Goal: Register for event/course

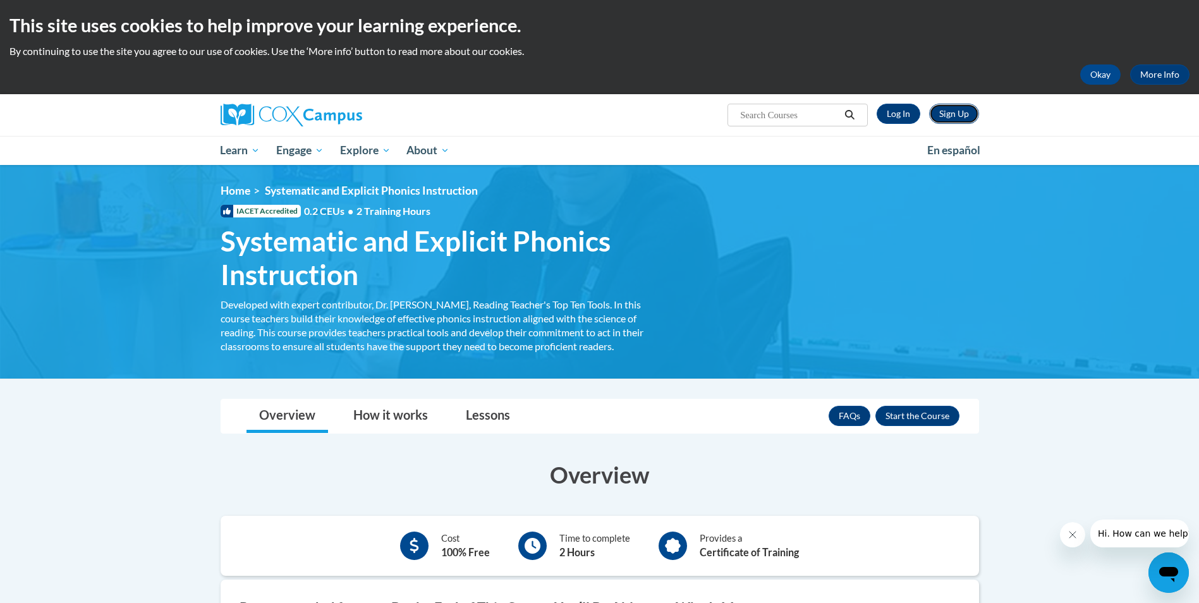
click at [962, 116] on link "Sign Up" at bounding box center [954, 114] width 50 height 20
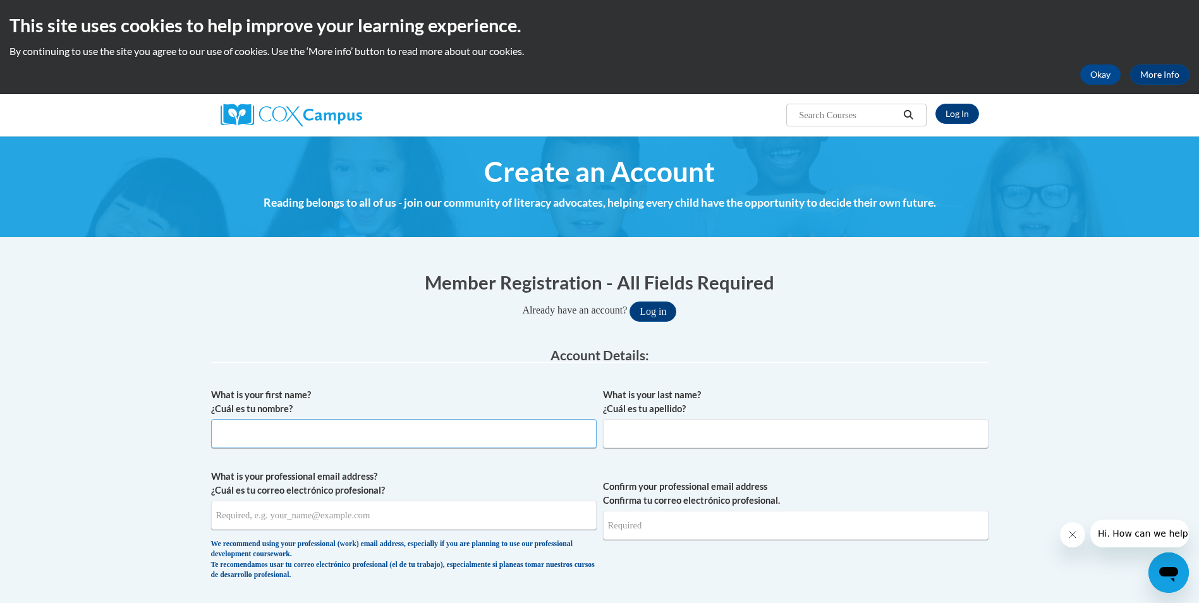
click at [443, 436] on input "What is your first name? ¿Cuál es tu nombre?" at bounding box center [403, 433] width 385 height 29
type input "Mackenna"
type input "Snodgrass"
type input "mackennasnodgrass@gmail.com"
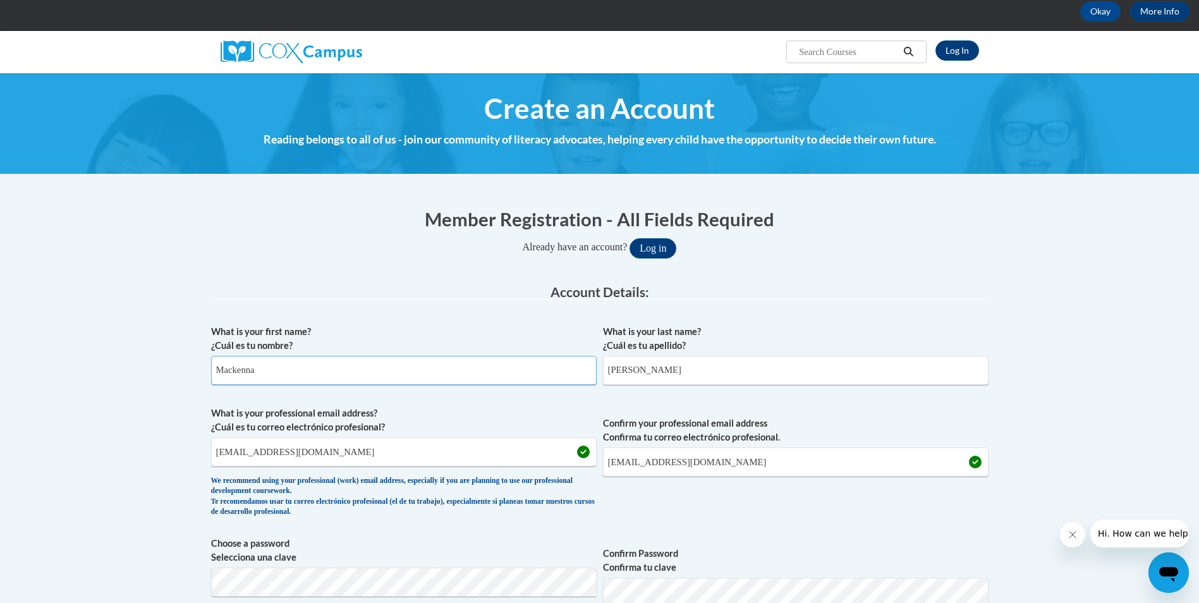
scroll to position [126, 0]
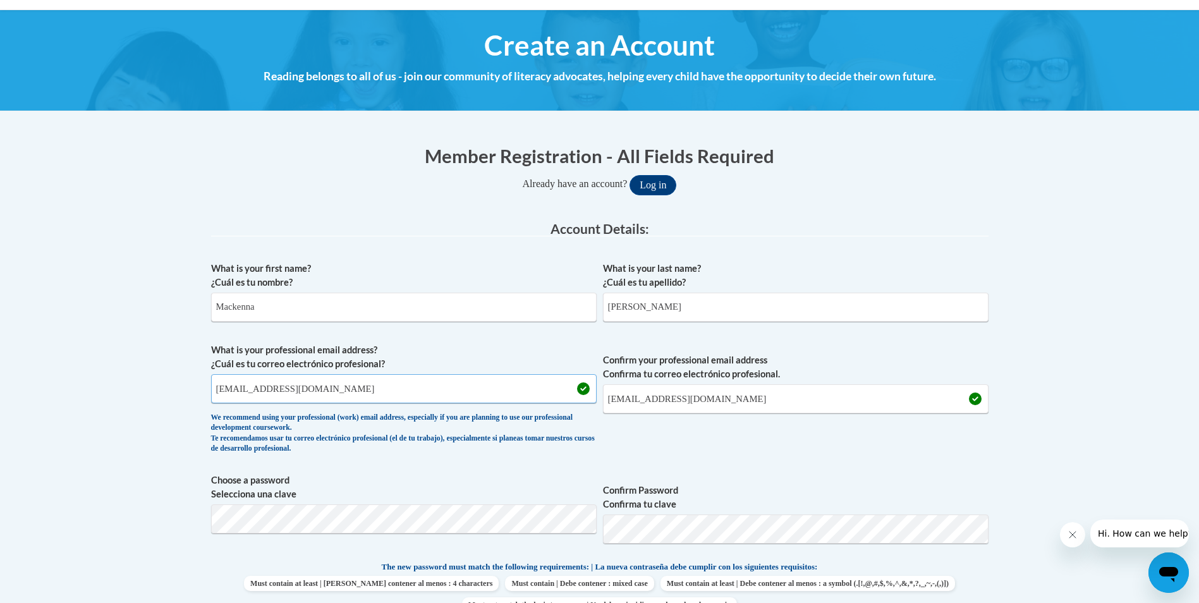
drag, startPoint x: 363, startPoint y: 389, endPoint x: 209, endPoint y: 368, distance: 155.6
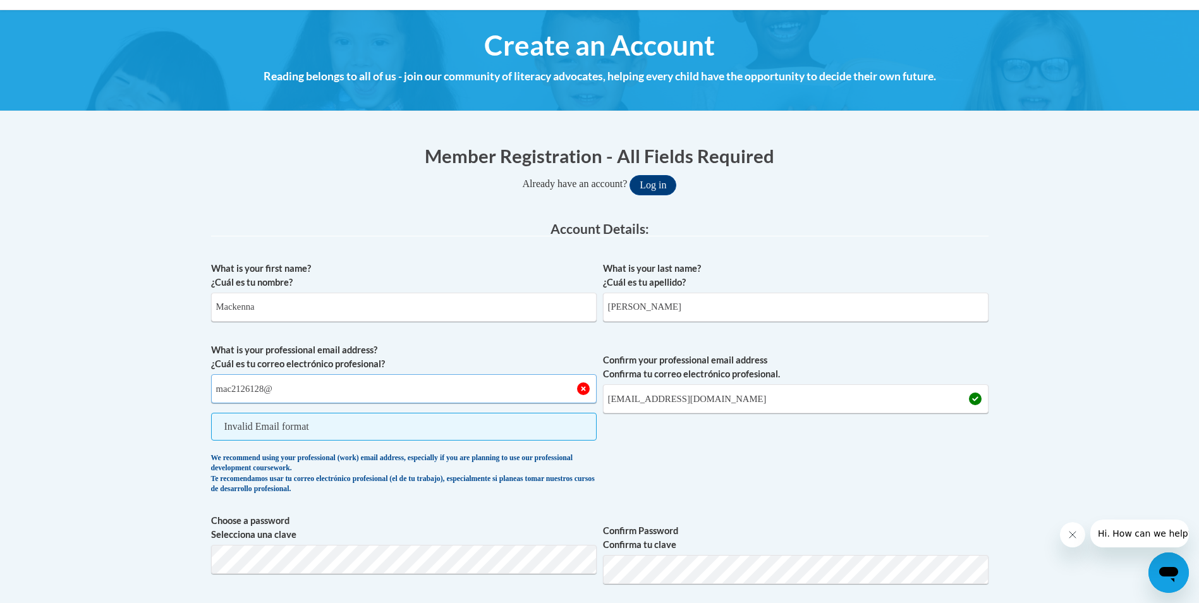
type input "MAC2126128@maricopa.edu"
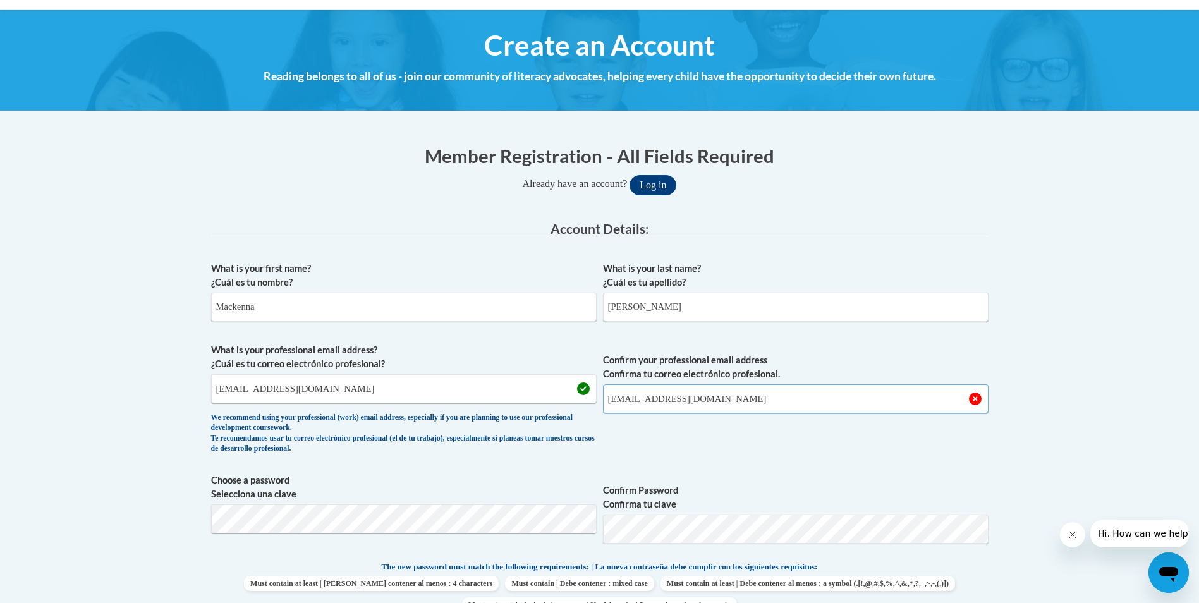
drag, startPoint x: 756, startPoint y: 390, endPoint x: 594, endPoint y: 396, distance: 162.5
click at [594, 396] on span "What is your professional email address? ¿Cuál es tu correo electrónico profesi…" at bounding box center [599, 401] width 777 height 117
click at [754, 402] on input "mac2" at bounding box center [795, 398] width 385 height 29
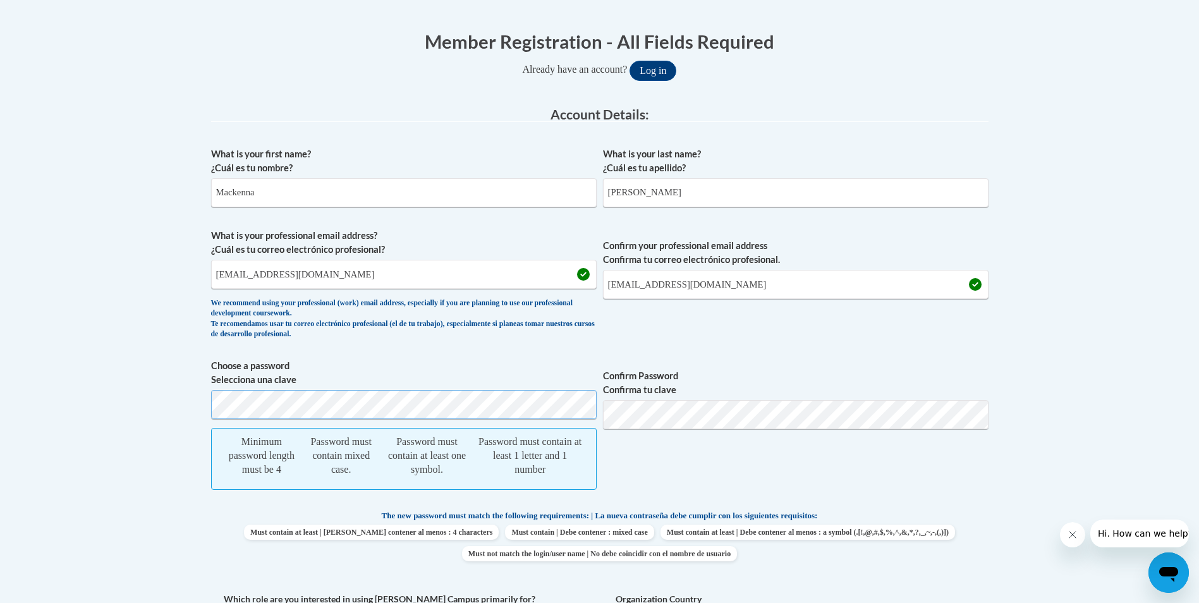
scroll to position [253, 0]
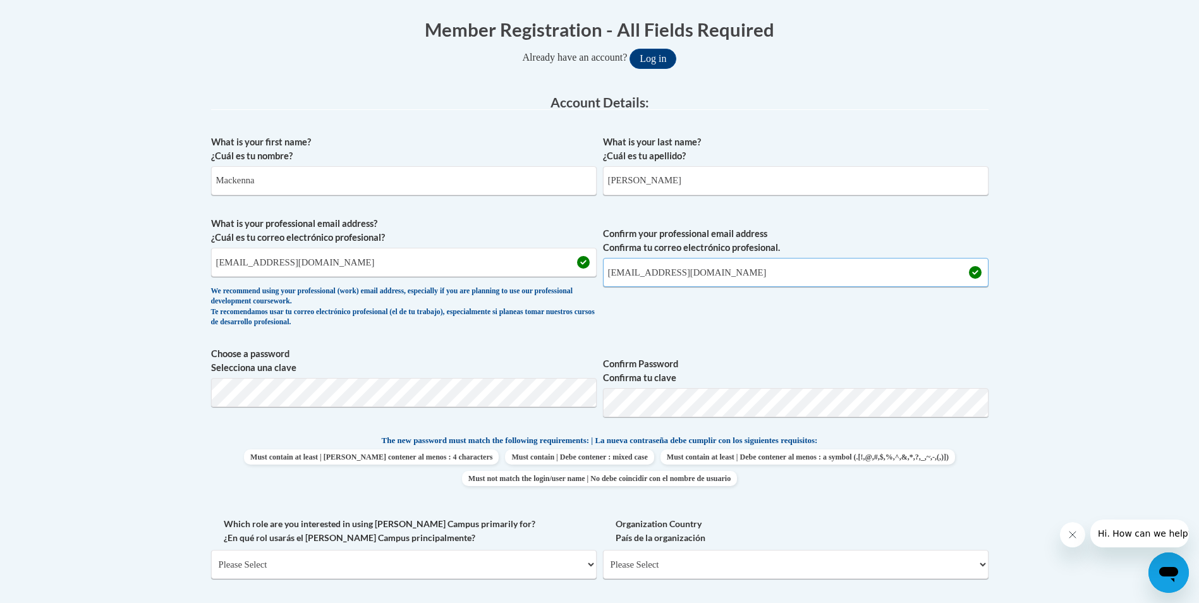
click at [746, 275] on input "MAC2126128@maricopa.edu" at bounding box center [795, 272] width 385 height 29
type input "MAC2126128@maricopa.edu"
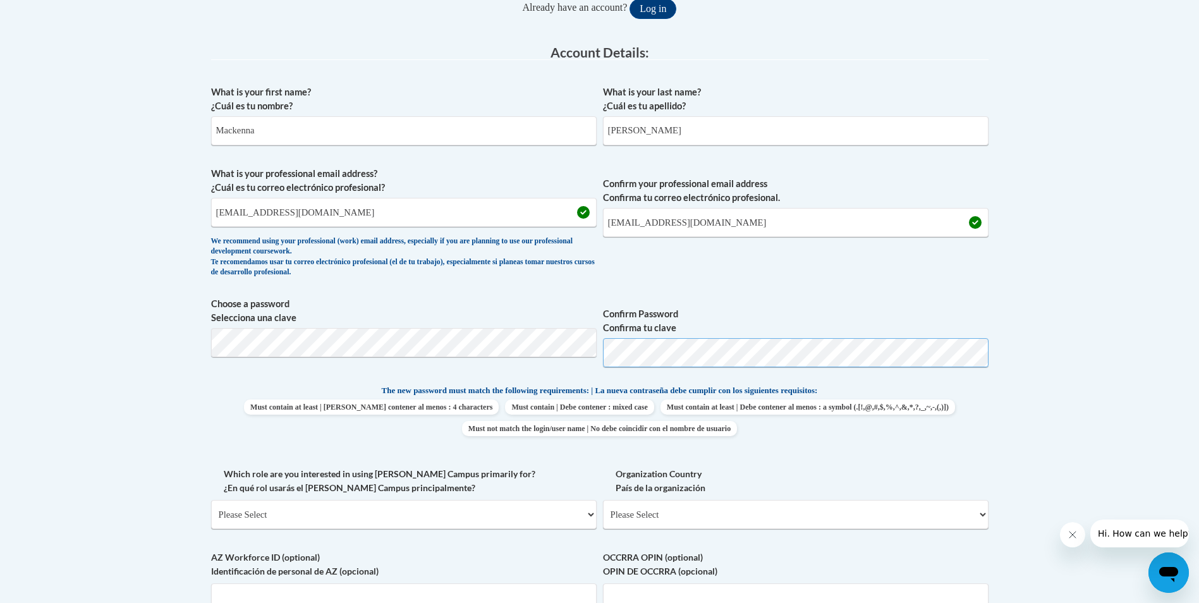
scroll to position [379, 0]
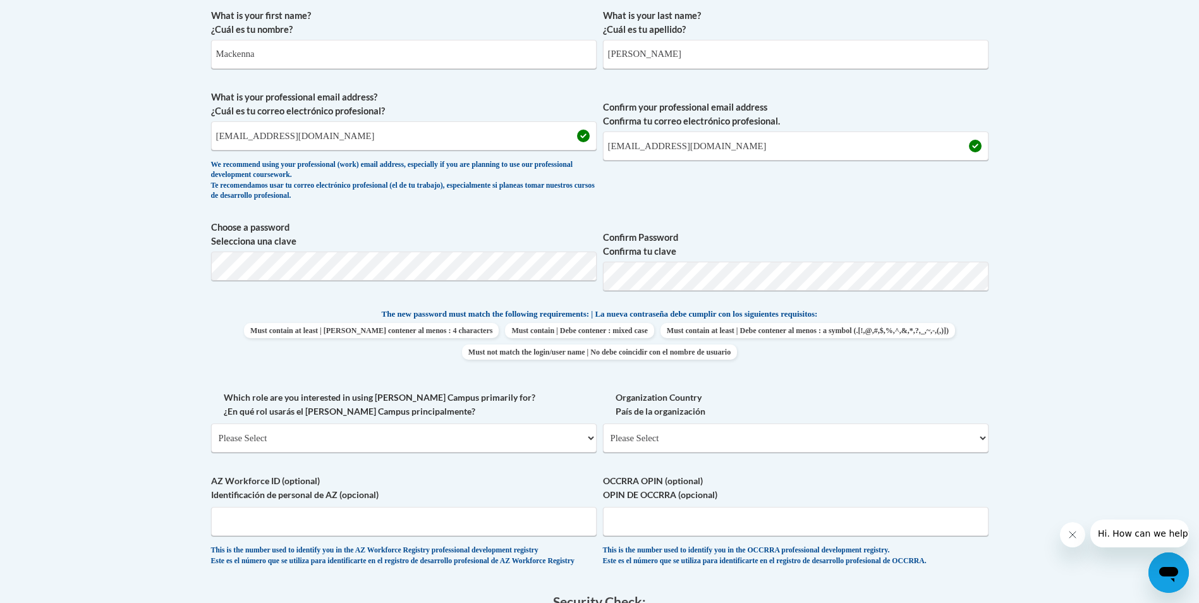
click at [1044, 386] on body "This site uses cookies to help improve your learning experience. By continuing …" at bounding box center [599, 386] width 1199 height 1530
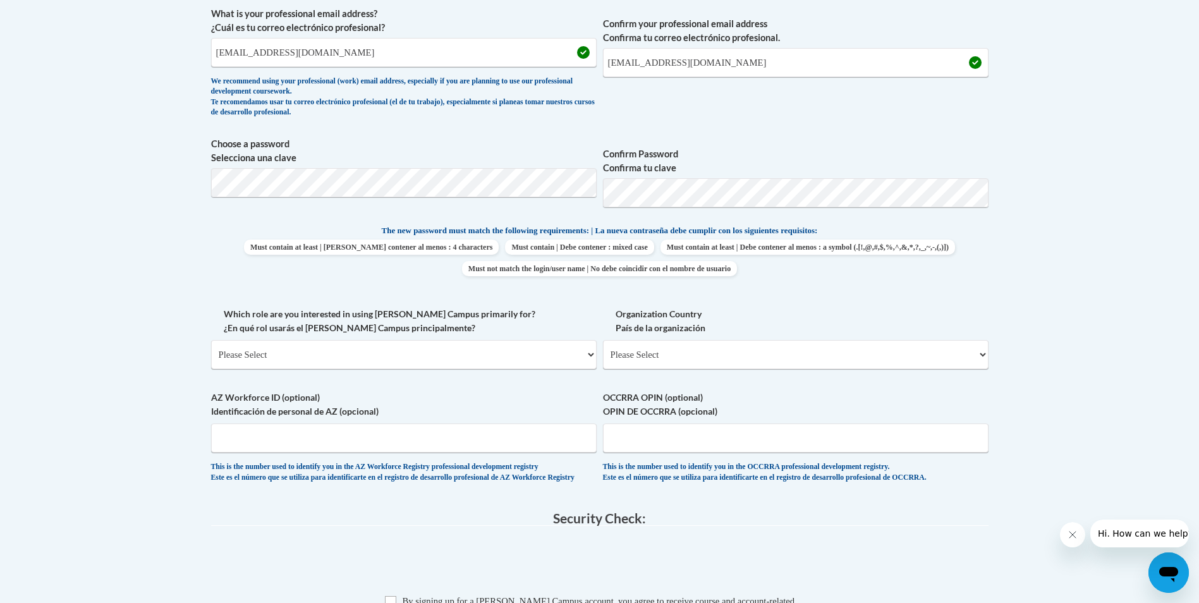
scroll to position [505, 0]
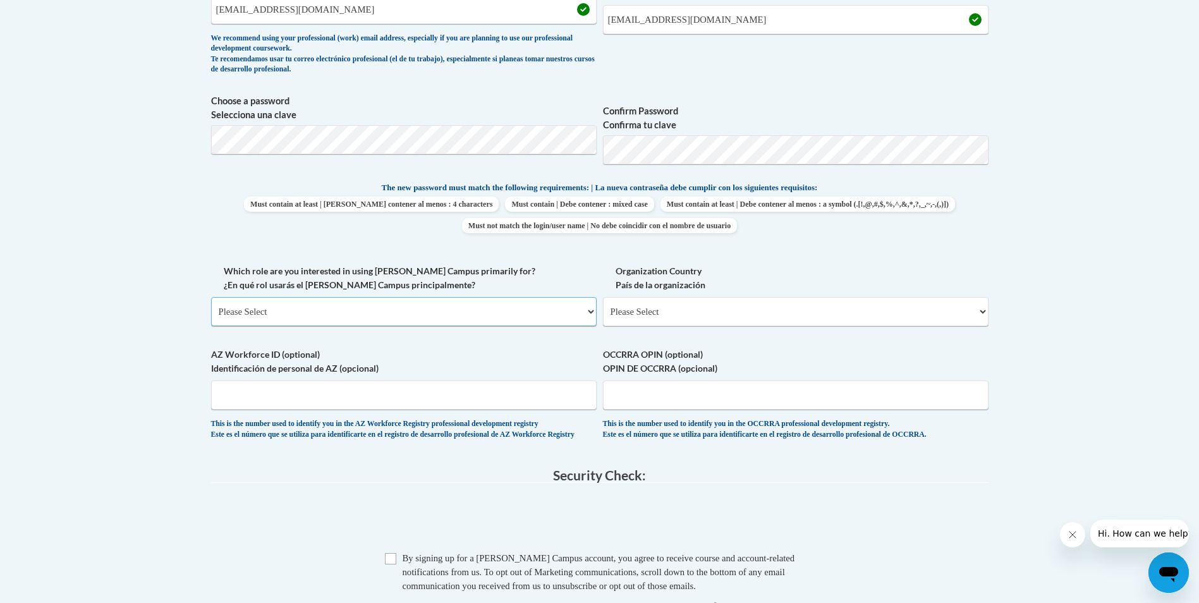
click at [504, 311] on select "Please Select College/University | Colegio/Universidad Community/Nonprofit Part…" at bounding box center [403, 311] width 385 height 29
select select "5a18ea06-2b54-4451-96f2-d152daf9eac5"
click at [211, 297] on select "Please Select College/University | Colegio/Universidad Community/Nonprofit Part…" at bounding box center [403, 311] width 385 height 29
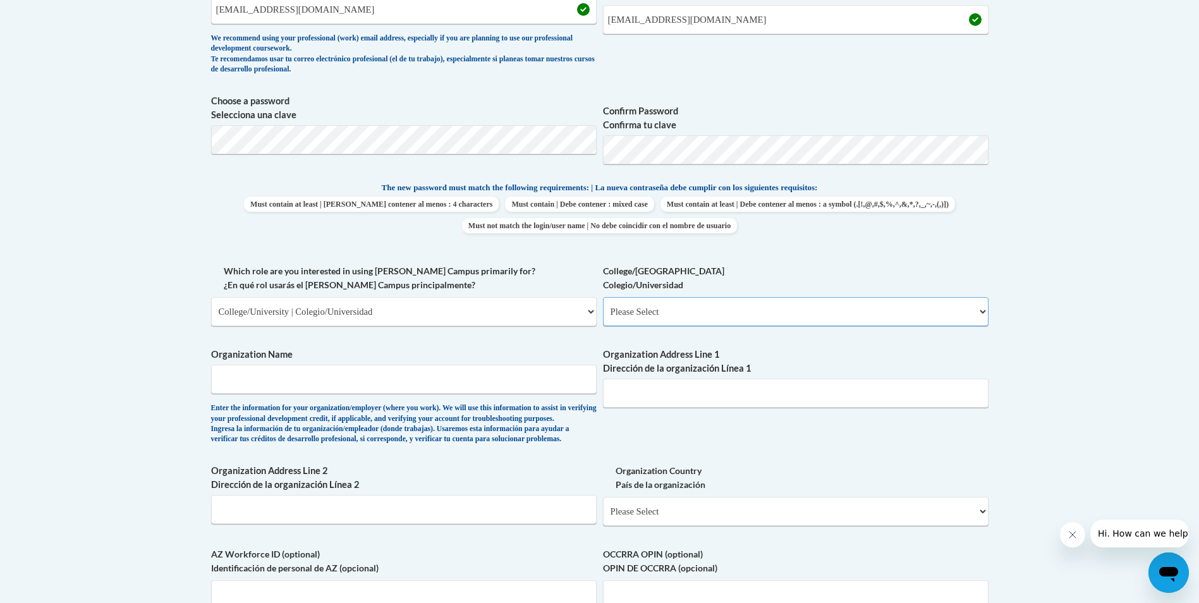
click at [693, 320] on select "Please Select College/University Staff | Empleado universitario College/Univers…" at bounding box center [795, 311] width 385 height 29
select select "99b32b07-cffc-426c-8bf6-0cd77760d84b"
click at [603, 297] on select "Please Select College/University Staff | Empleado universitario College/Univers…" at bounding box center [795, 311] width 385 height 29
click at [518, 382] on input "Organization Name" at bounding box center [403, 379] width 385 height 29
type input "Glendale Community College"
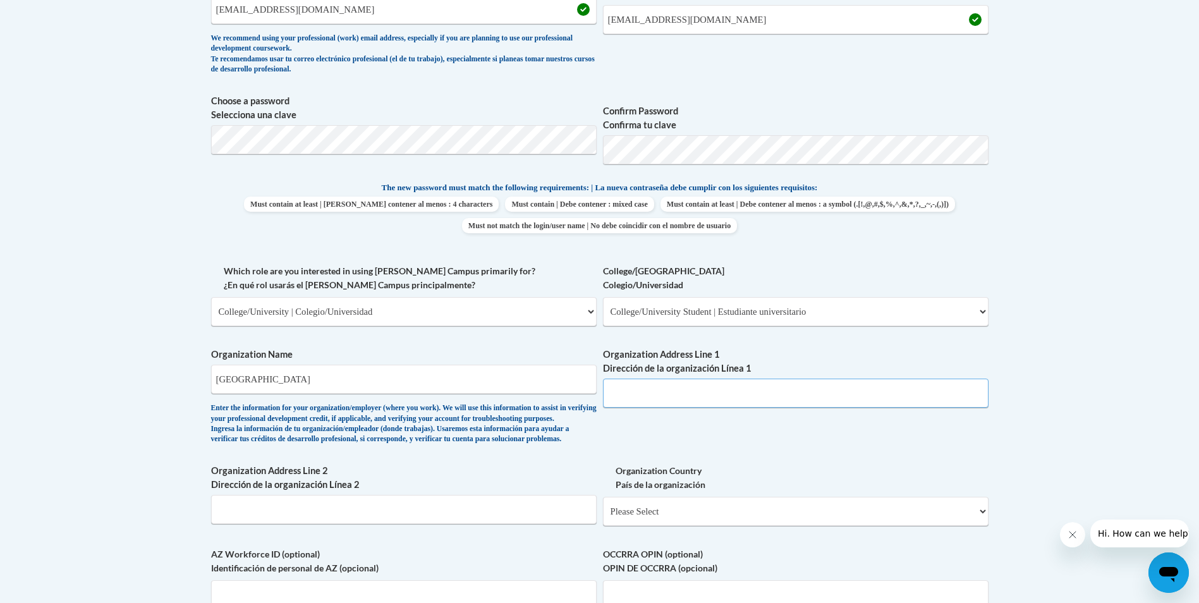
click at [708, 389] on input "Organization Address Line 1 Dirección de la organización Línea 1" at bounding box center [795, 392] width 385 height 29
click at [1026, 354] on body "This site uses cookies to help improve your learning experience. By continuing …" at bounding box center [599, 359] width 1199 height 1729
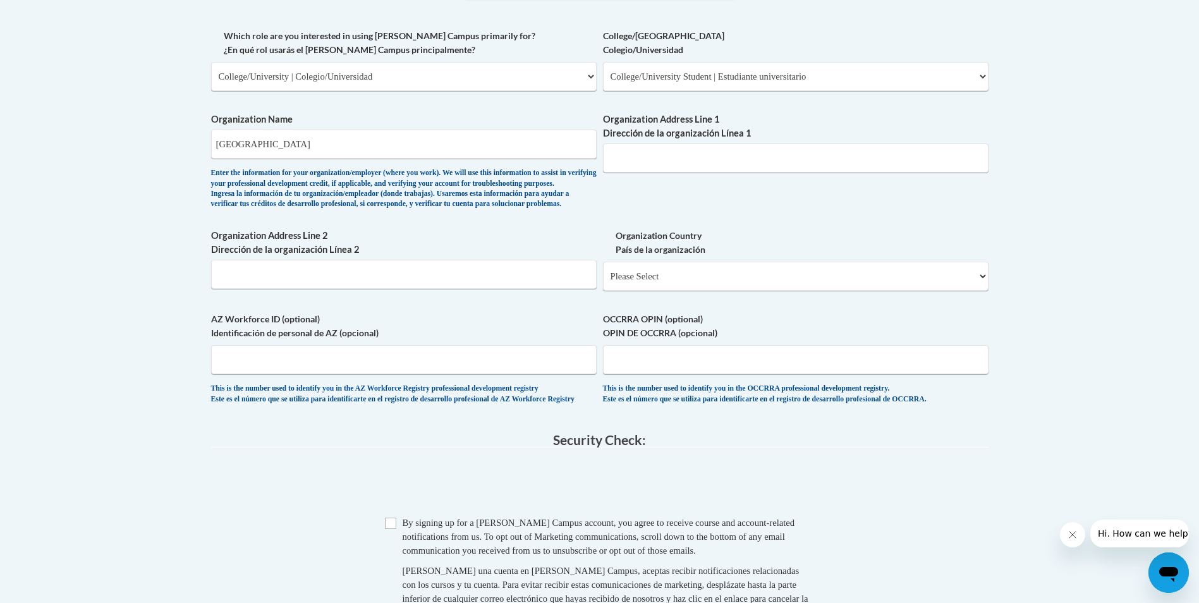
scroll to position [758, 0]
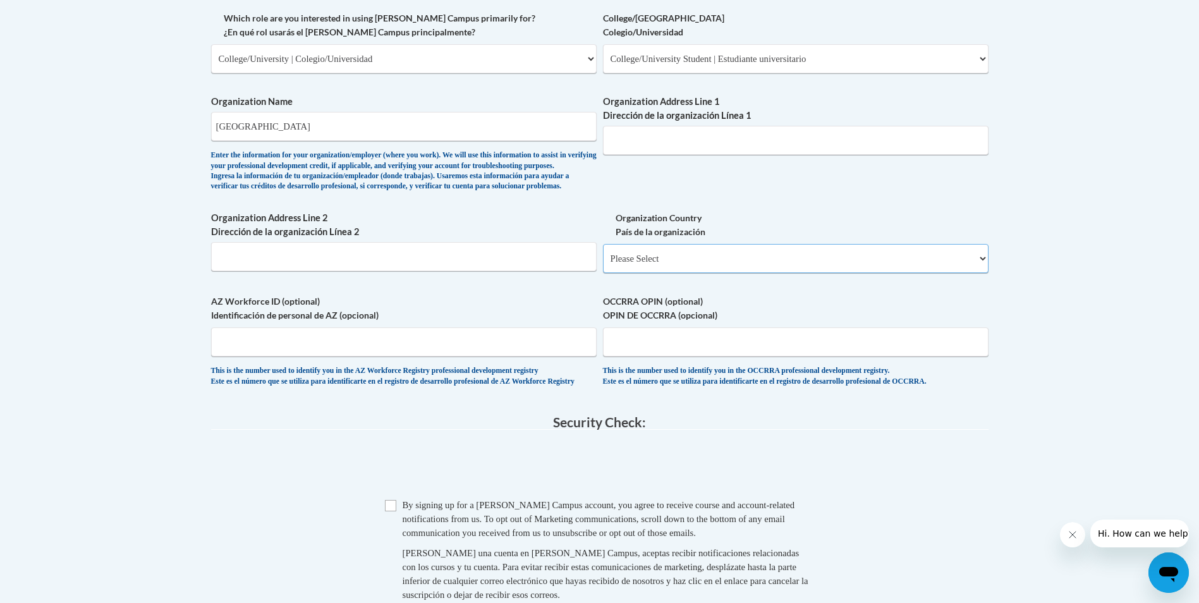
click at [737, 273] on select "Please Select United States | Estados Unidos Outside of the United States | Fue…" at bounding box center [795, 258] width 385 height 29
select select "ad49bcad-a171-4b2e-b99c-48b446064914"
click at [603, 264] on select "Please Select United States | Estados Unidos Outside of the United States | Fue…" at bounding box center [795, 258] width 385 height 29
select select
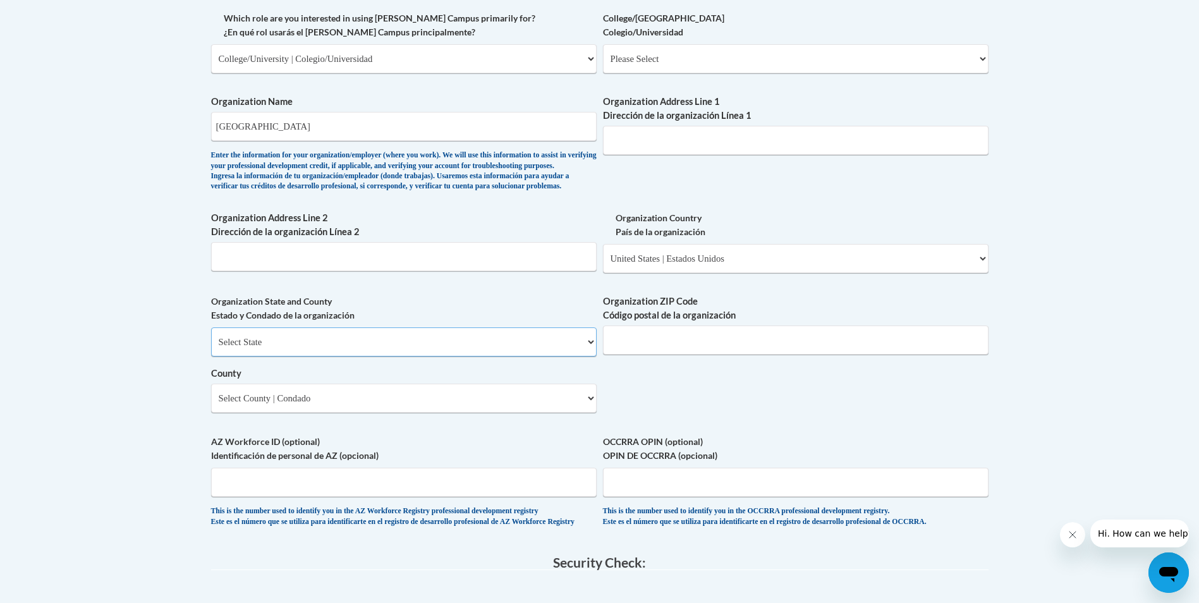
click at [585, 356] on select "Select State Alabama Alaska Arizona Arkansas California Colorado Connecticut De…" at bounding box center [403, 341] width 385 height 29
select select "Arizona"
click at [211, 348] on select "Select State Alabama Alaska Arizona Arkansas California Colorado Connecticut De…" at bounding box center [403, 341] width 385 height 29
click at [655, 354] on input "Organization ZIP Code Código postal de la organización" at bounding box center [795, 339] width 385 height 29
type input "85379"
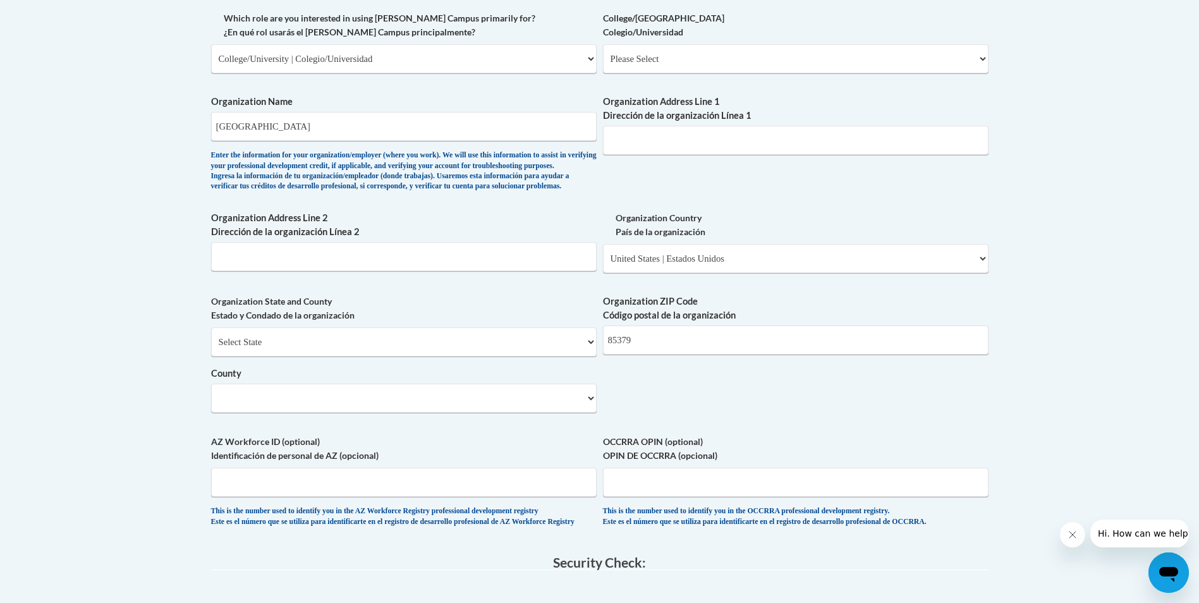
click at [908, 309] on div "What is your first name? ¿Cuál es tu nombre? Mackenna What is your last name? ¿…" at bounding box center [599, 81] width 777 height 916
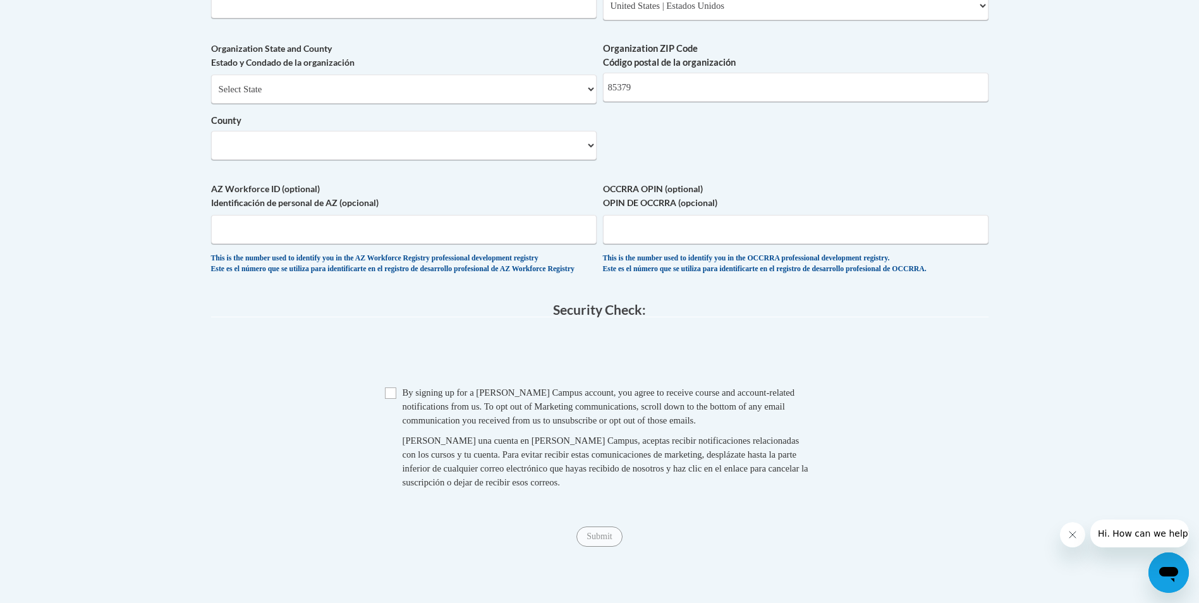
scroll to position [1074, 0]
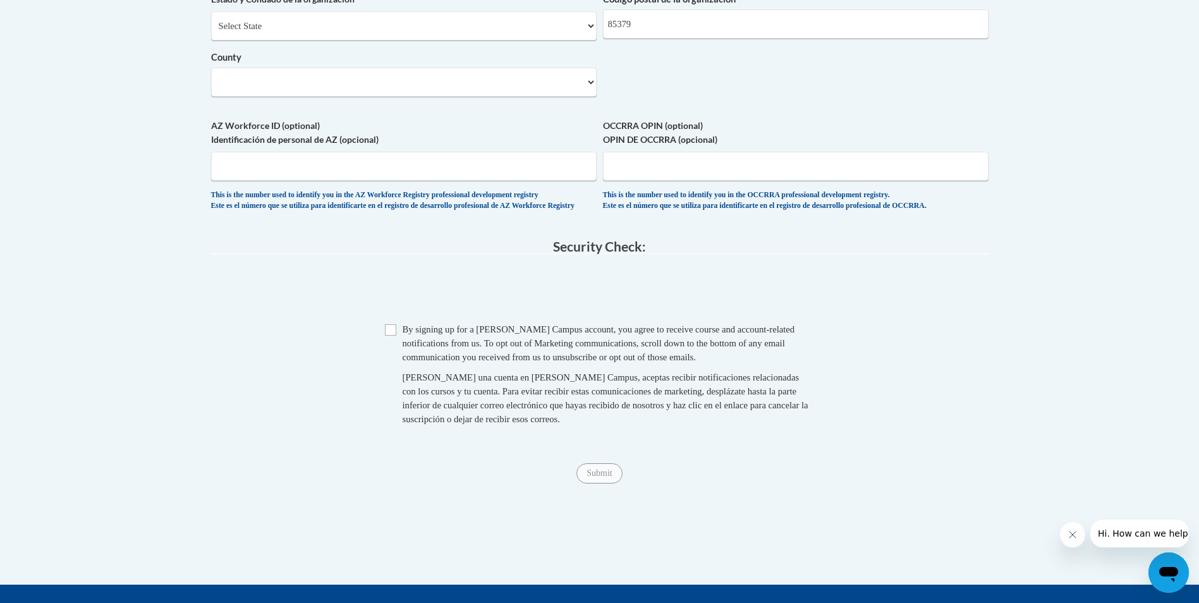
click at [381, 362] on div "Checkbox By signing up for a Cox Campus account, you agree to receive course an…" at bounding box center [599, 380] width 777 height 116
click at [386, 336] on input "Checkbox" at bounding box center [390, 329] width 11 height 11
checkbox input "true"
click at [589, 483] on input "Submit" at bounding box center [598, 473] width 45 height 20
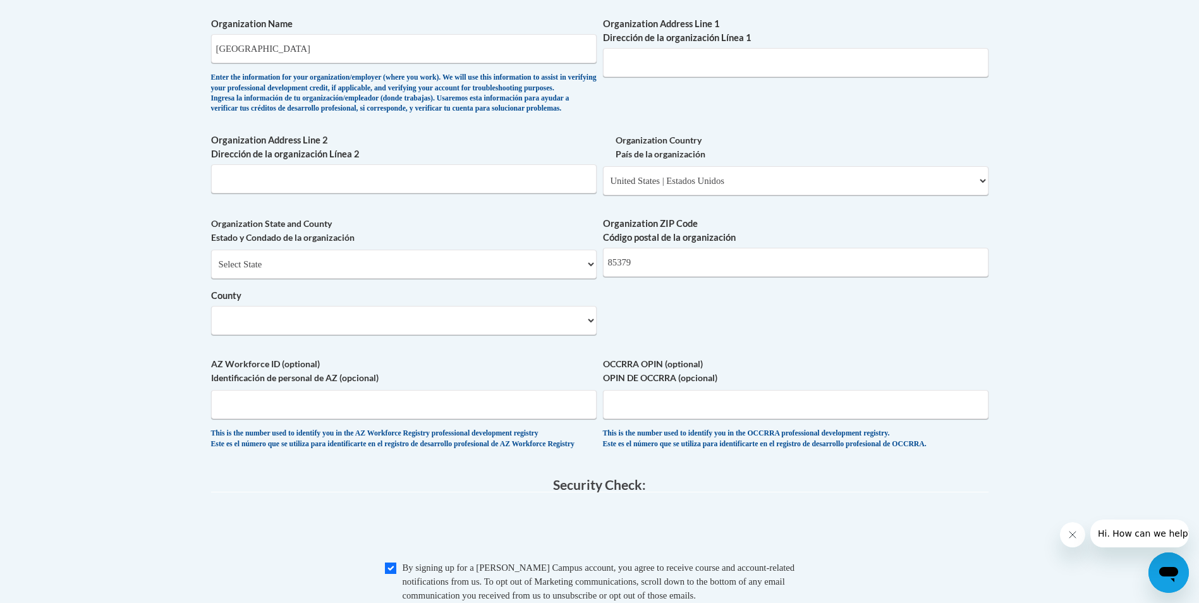
scroll to position [720, 0]
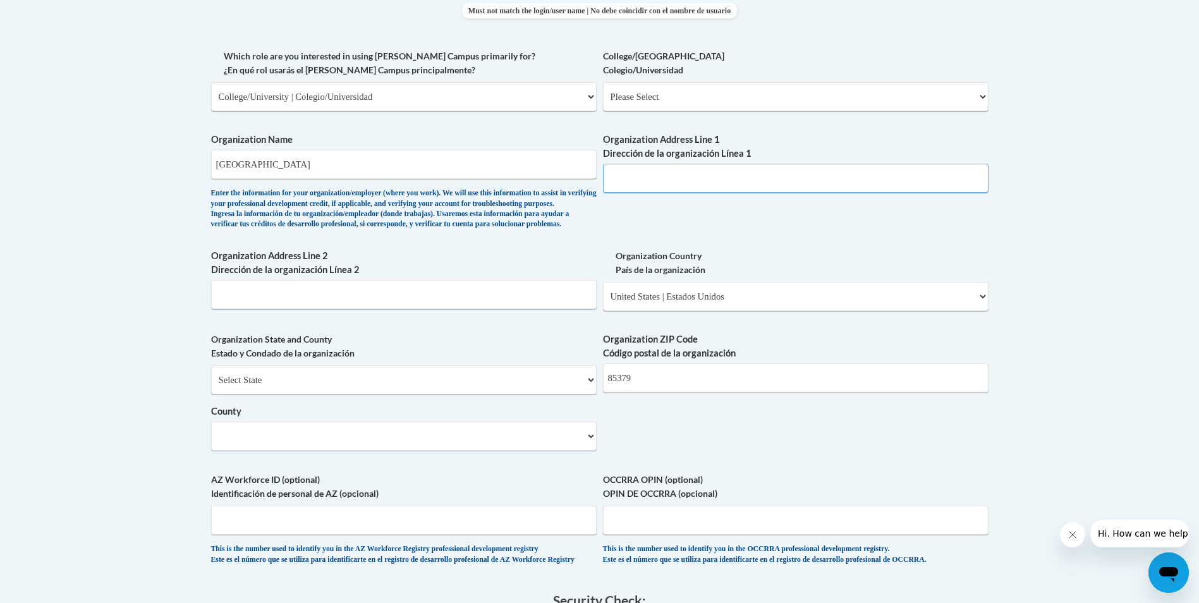
paste input "6000 W Olive Ave, Glendale,"
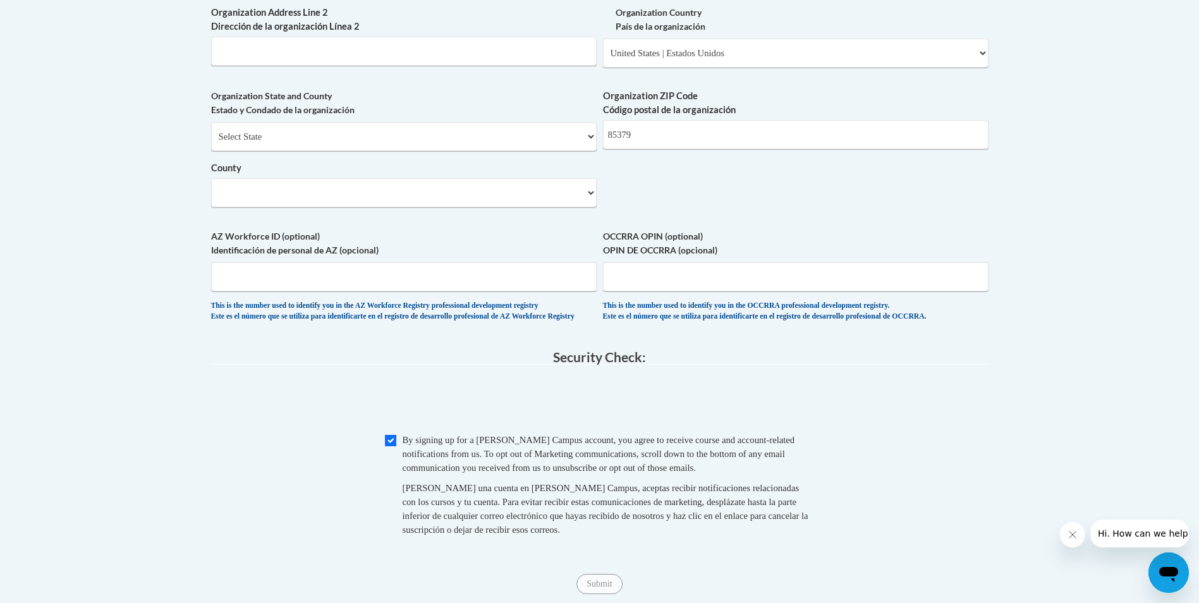
scroll to position [973, 0]
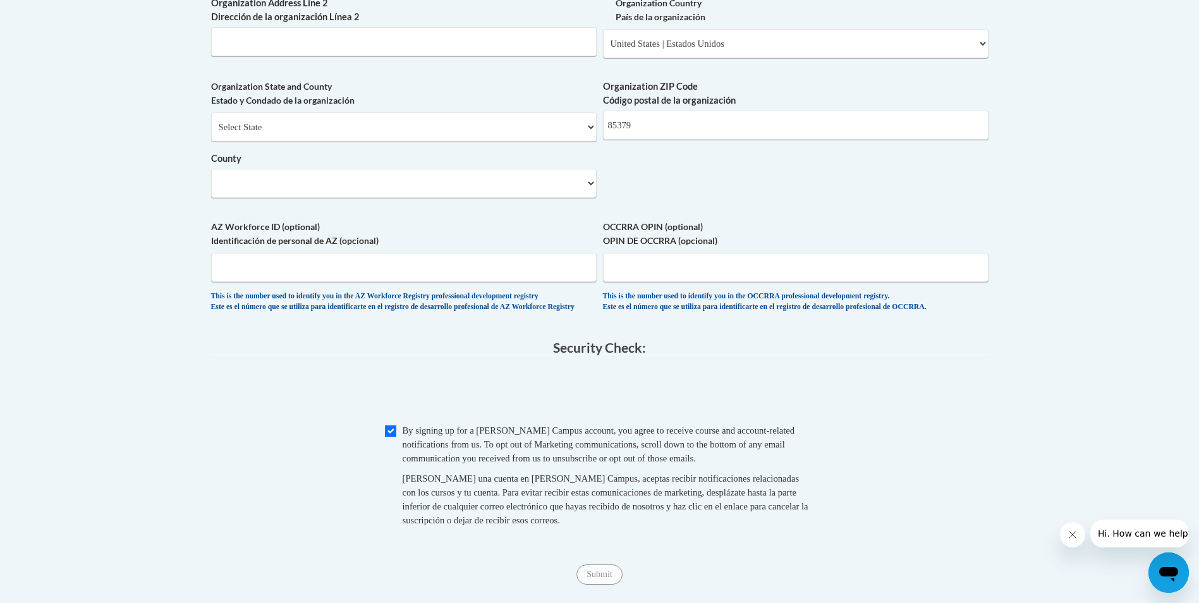
type input "6000 W Olive Ave, Glendale"
click at [337, 198] on select "County" at bounding box center [403, 183] width 385 height 29
click at [567, 194] on select "County" at bounding box center [403, 183] width 385 height 29
click at [593, 198] on select "County" at bounding box center [403, 183] width 385 height 29
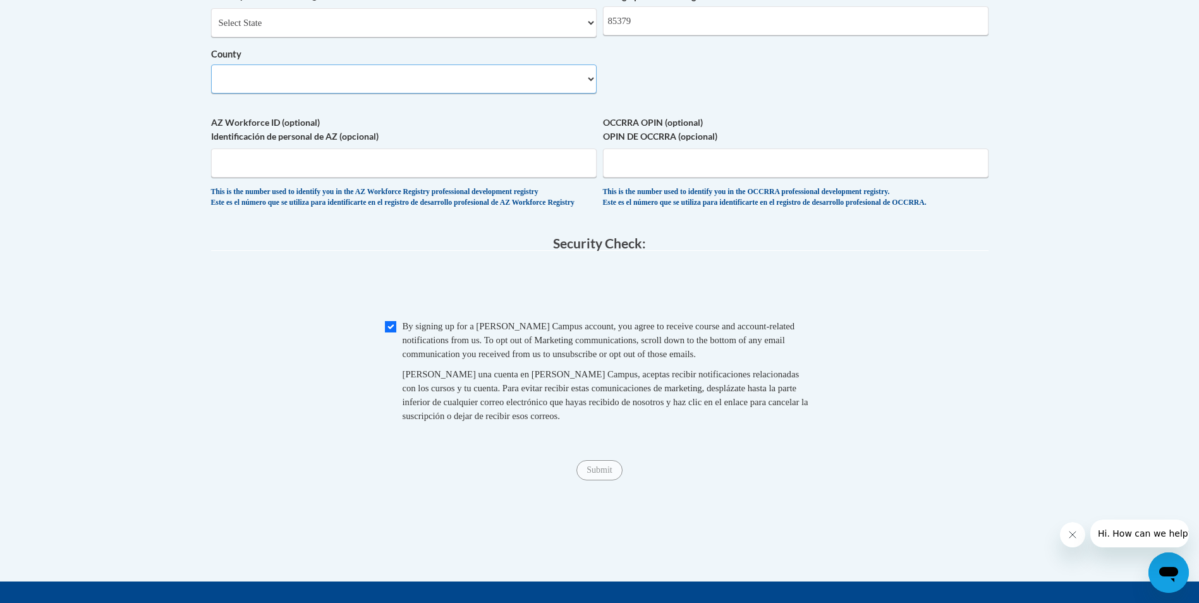
scroll to position [1099, 0]
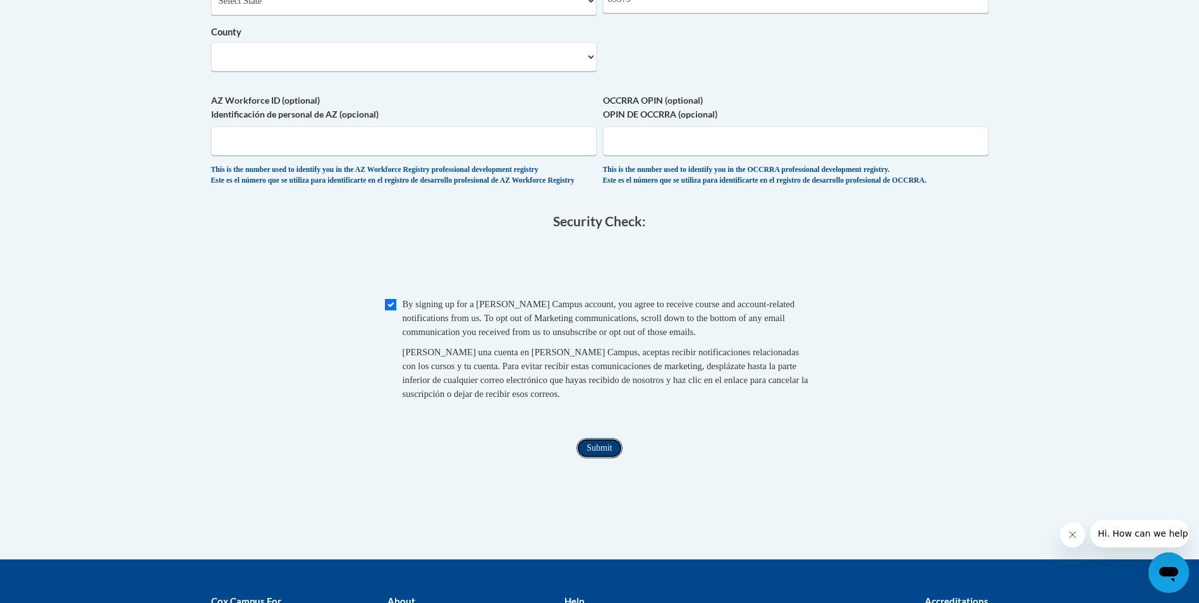
click at [584, 458] on input "Submit" at bounding box center [598, 448] width 45 height 20
click at [591, 71] on select "County" at bounding box center [403, 56] width 385 height 29
click at [521, 71] on select "County" at bounding box center [403, 56] width 385 height 29
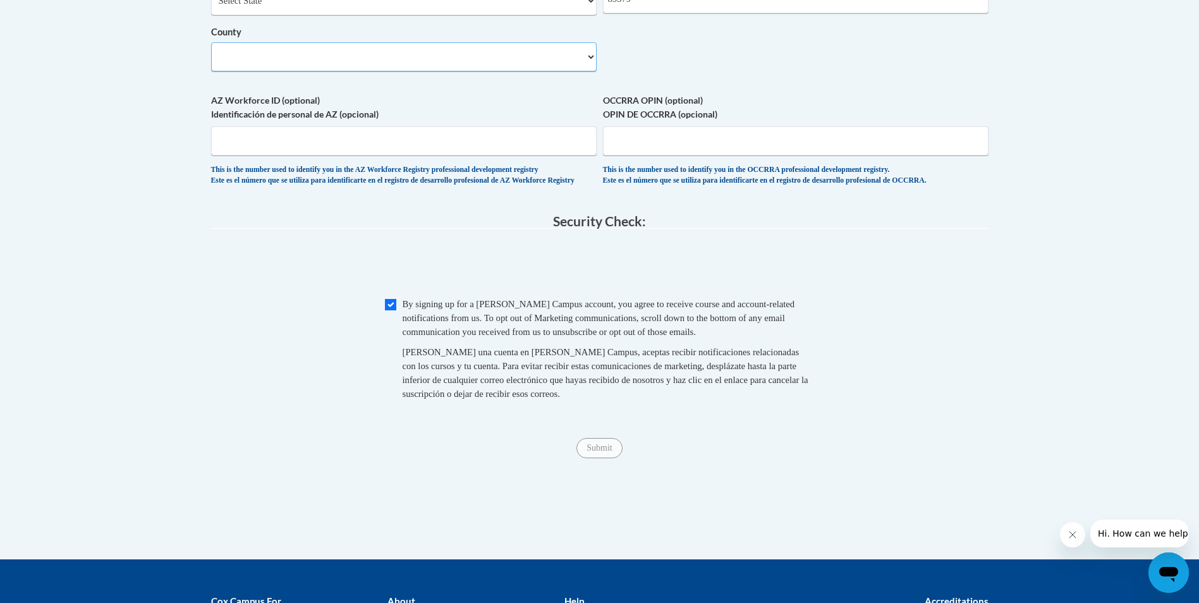
select select
click at [588, 71] on select "County" at bounding box center [403, 56] width 385 height 29
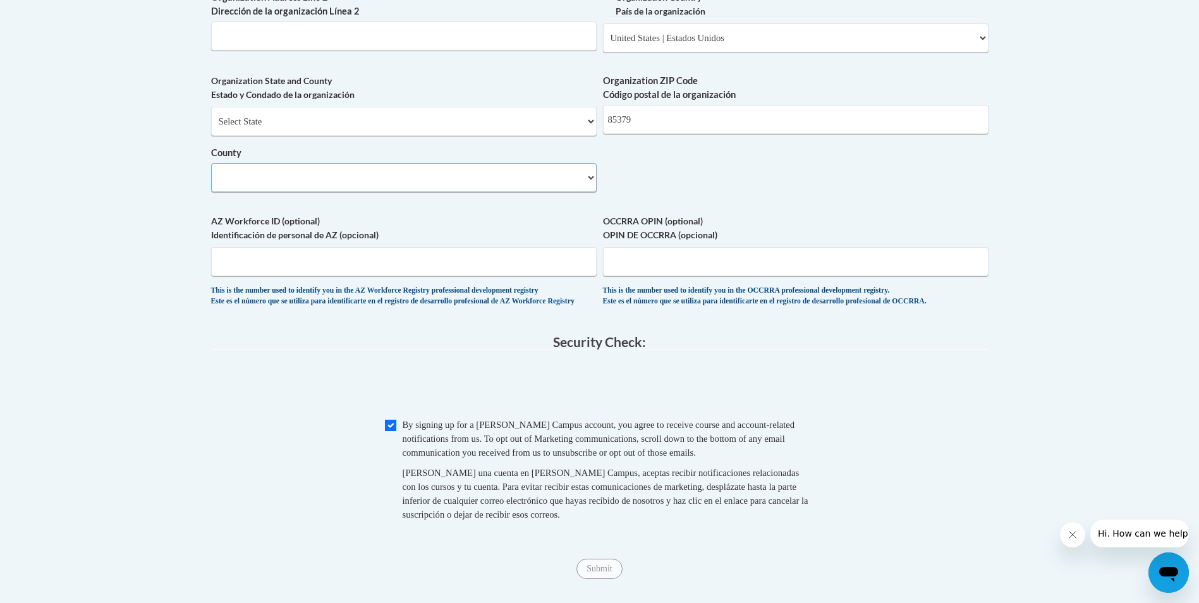
scroll to position [784, 0]
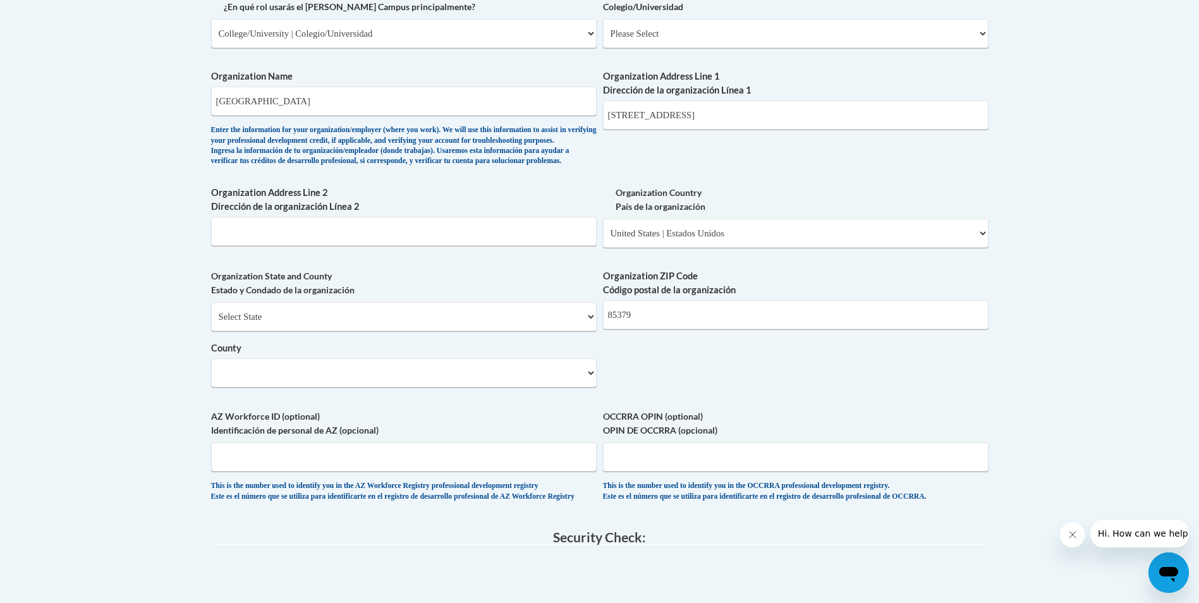
click at [660, 360] on div "What is your first name? ¿Cuál es tu nombre? Mackenna What is your last name? ¿…" at bounding box center [599, 56] width 777 height 916
click at [599, 343] on div "What is your first name? ¿Cuál es tu nombre? Mackenna What is your last name? ¿…" at bounding box center [599, 56] width 777 height 916
click at [583, 331] on select "Select State Alabama Alaska Arizona Arkansas California Colorado Connecticut De…" at bounding box center [403, 316] width 385 height 29
click at [211, 323] on select "Select State Alabama Alaska Arizona Arkansas California Colorado Connecticut De…" at bounding box center [403, 316] width 385 height 29
click at [397, 331] on select "Select State Alabama Alaska Arizona Arkansas California Colorado Connecticut De…" at bounding box center [403, 316] width 385 height 29
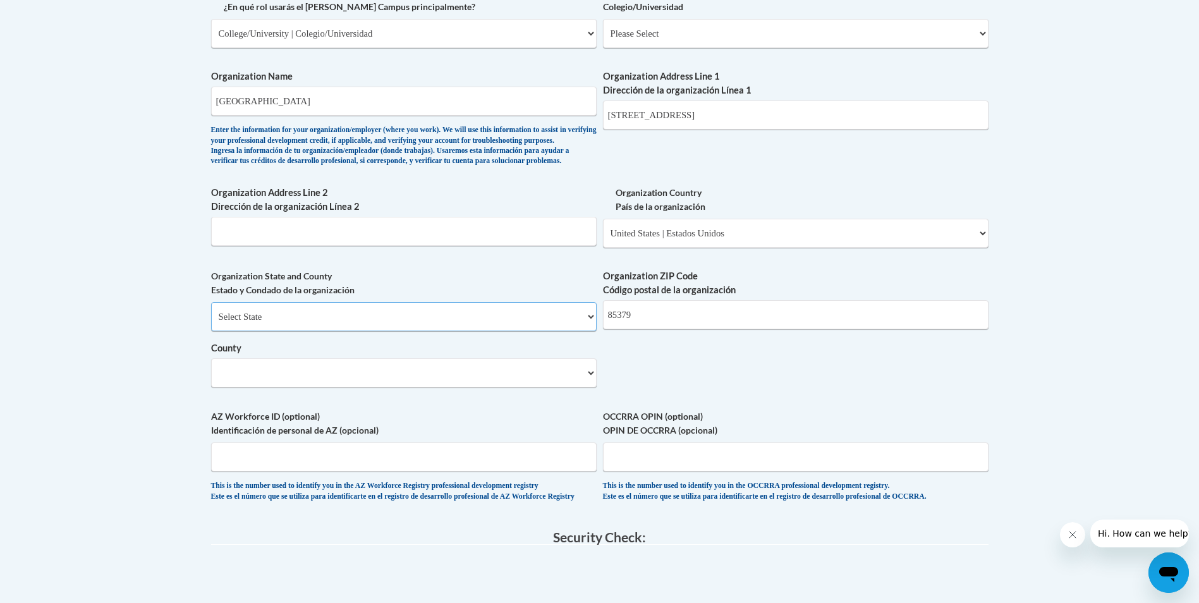
click at [211, 323] on select "Select State Alabama Alaska Arizona Arkansas California Colorado Connecticut De…" at bounding box center [403, 316] width 385 height 29
click at [384, 387] on select "County" at bounding box center [403, 372] width 385 height 29
click at [750, 372] on div "What is your first name? ¿Cuál es tu nombre? Mackenna What is your last name? ¿…" at bounding box center [599, 56] width 777 height 916
click at [519, 331] on select "Select State Alabama Alaska Arizona Arkansas California Colorado Connecticut De…" at bounding box center [403, 316] width 385 height 29
select select "Arizona"
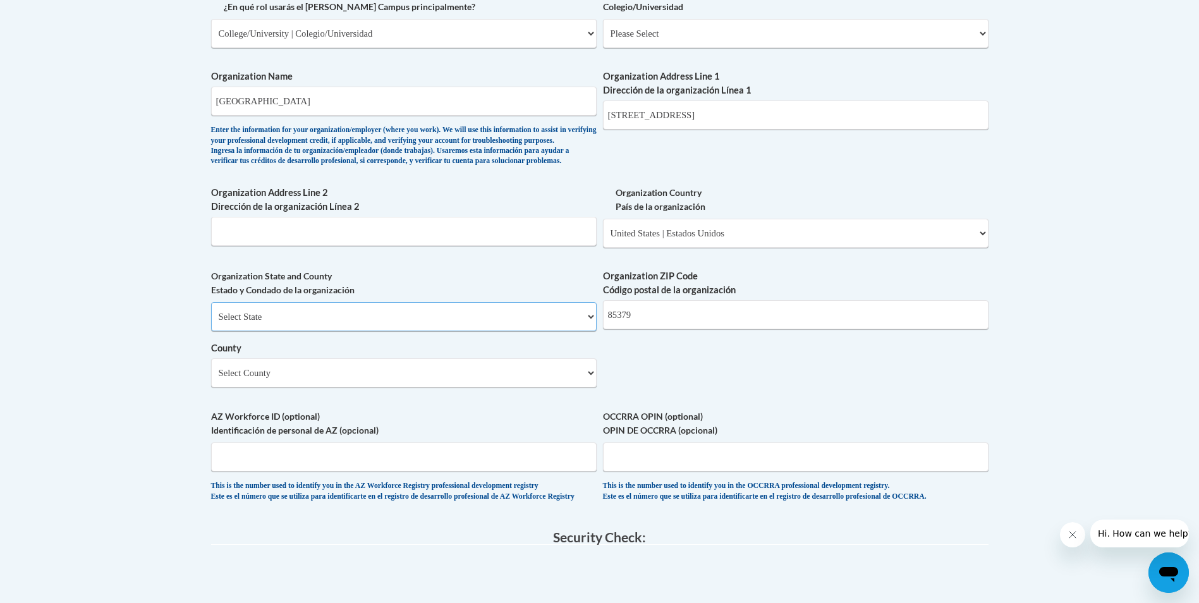
click at [211, 323] on select "Select State Alabama Alaska Arizona Arkansas California Colorado Connecticut De…" at bounding box center [403, 316] width 385 height 29
click at [520, 387] on select "County" at bounding box center [403, 372] width 385 height 29
select select "Maricopa"
click at [211, 379] on select "Select County Apache Cochise Coconino Gila Graham Greenlee La Paz Maricopa Moha…" at bounding box center [403, 372] width 385 height 29
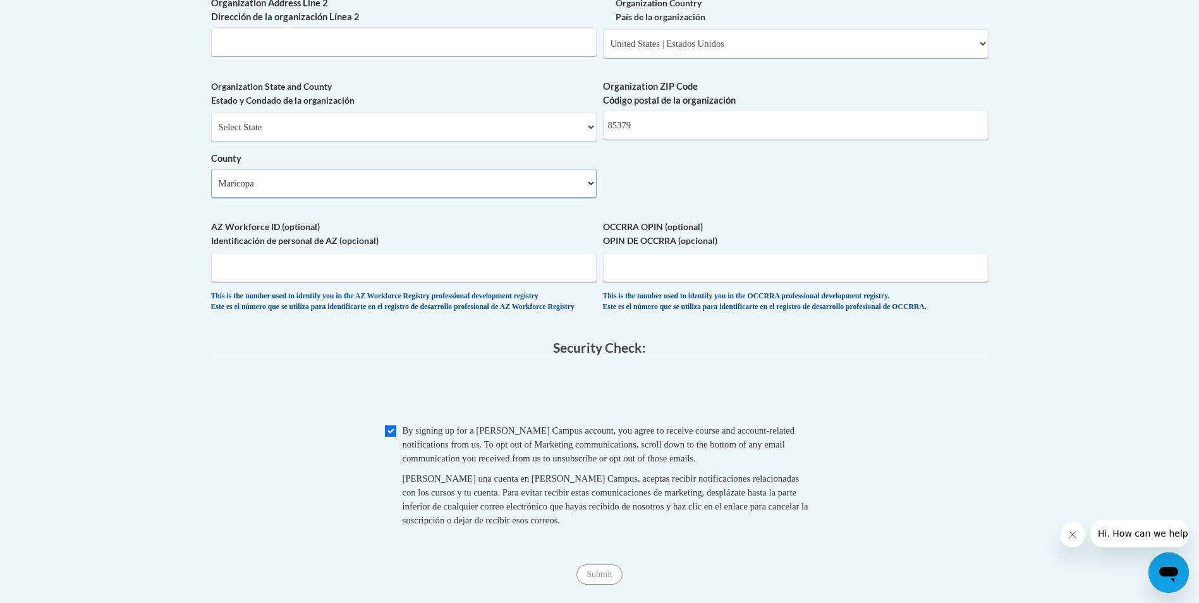
scroll to position [1163, 0]
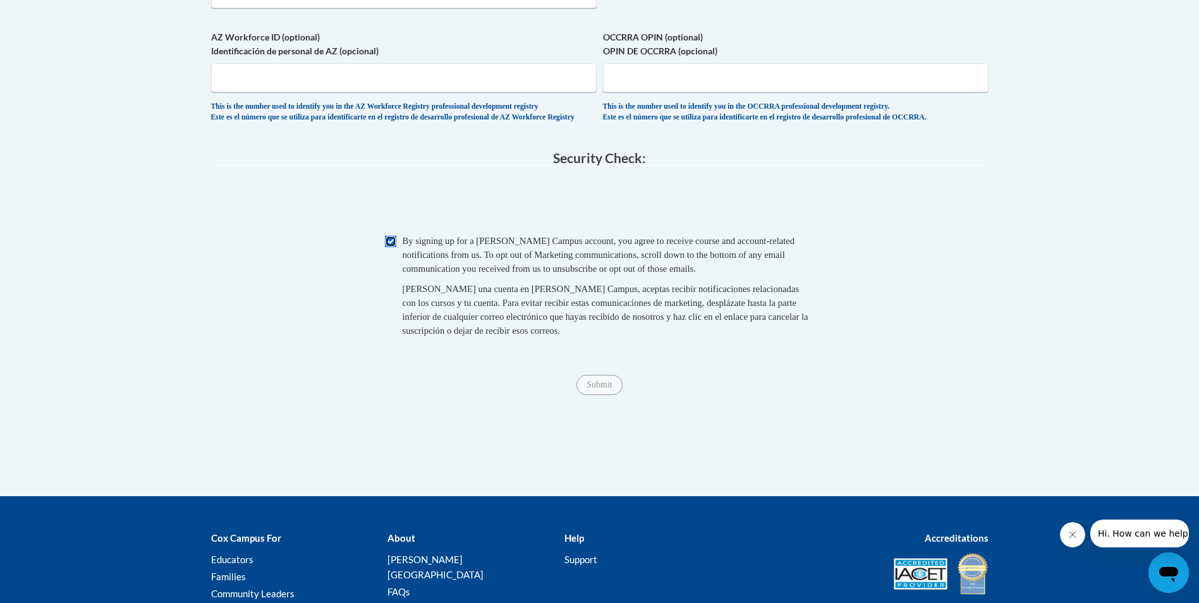
click at [392, 247] on input "Checkbox" at bounding box center [390, 241] width 11 height 11
click at [393, 247] on input "Checkbox" at bounding box center [390, 241] width 11 height 11
checkbox input "false"
click at [595, 395] on input "Submit" at bounding box center [598, 385] width 45 height 20
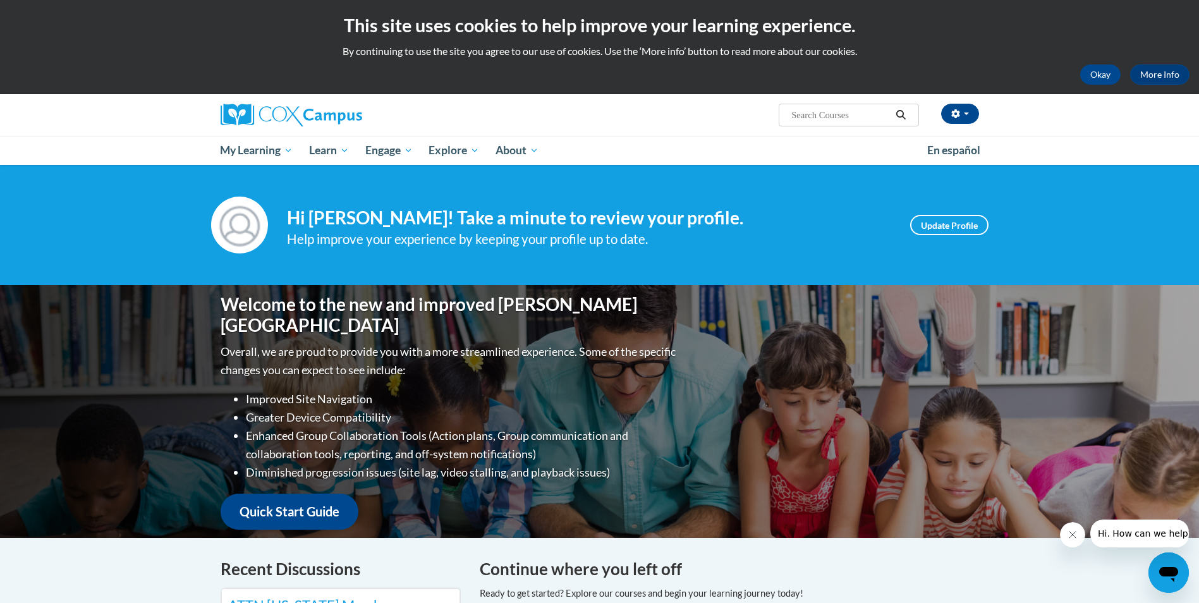
click at [811, 112] on input "Search..." at bounding box center [840, 114] width 101 height 15
type input "dislexia"
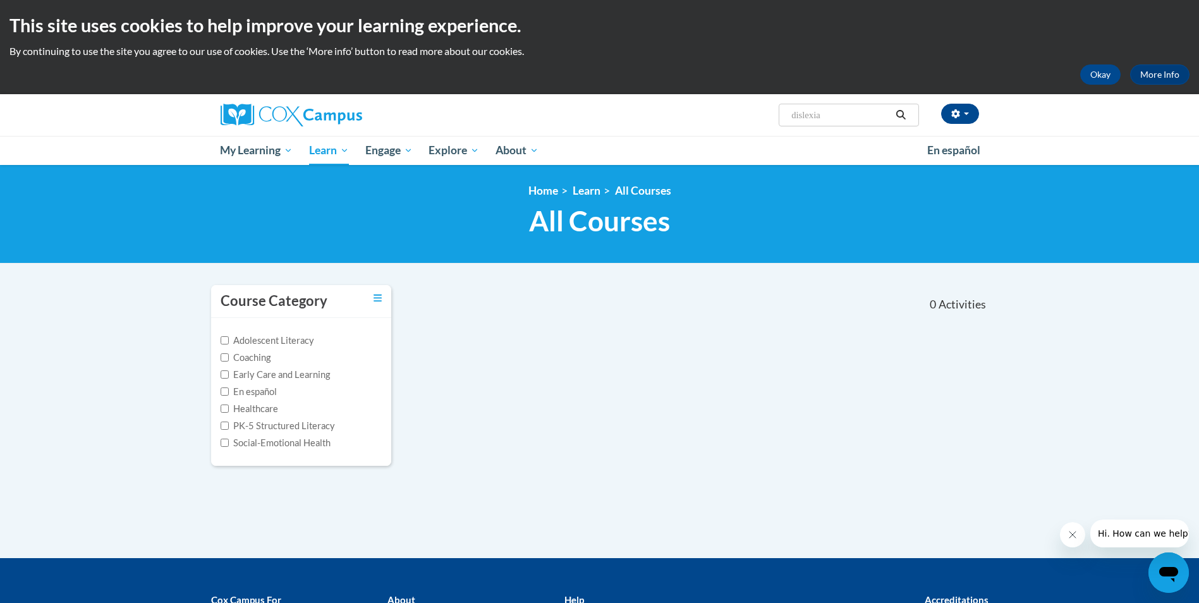
click at [861, 112] on input "dislexia" at bounding box center [840, 114] width 101 height 15
drag, startPoint x: 859, startPoint y: 111, endPoint x: 772, endPoint y: 110, distance: 87.2
click at [772, 110] on div "[PERSON_NAME] (Mountain Standard Time GMT-0700 ) My Profile Inbox My Transcript…" at bounding box center [729, 110] width 518 height 32
type input "systematic and explicit phonics instruction"
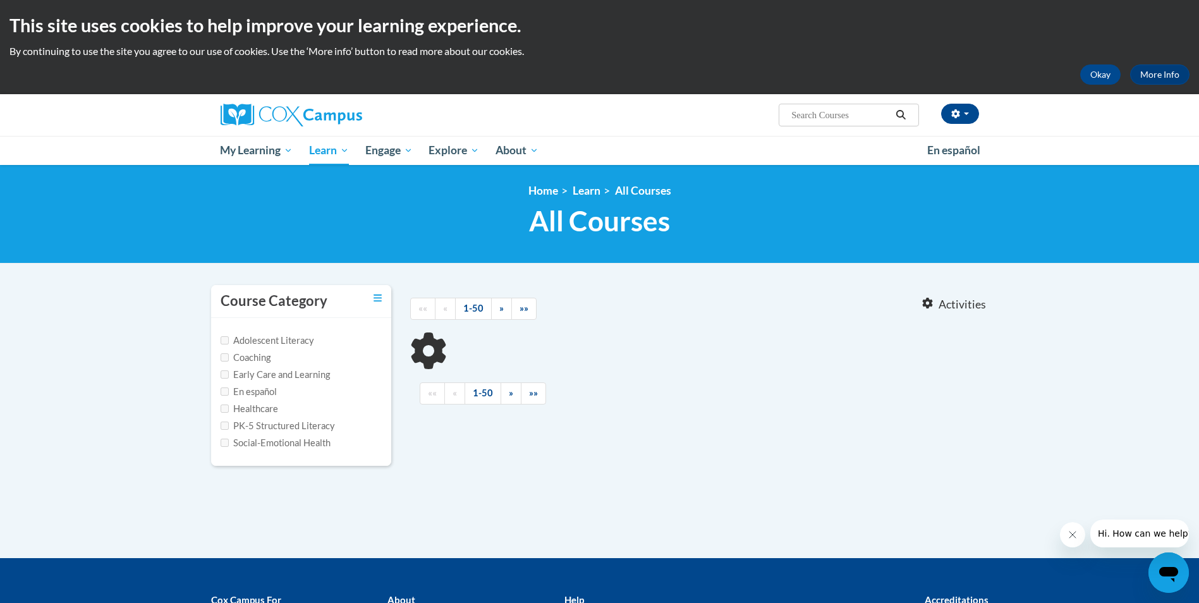
type input "systematic and explicit phonics instruction"
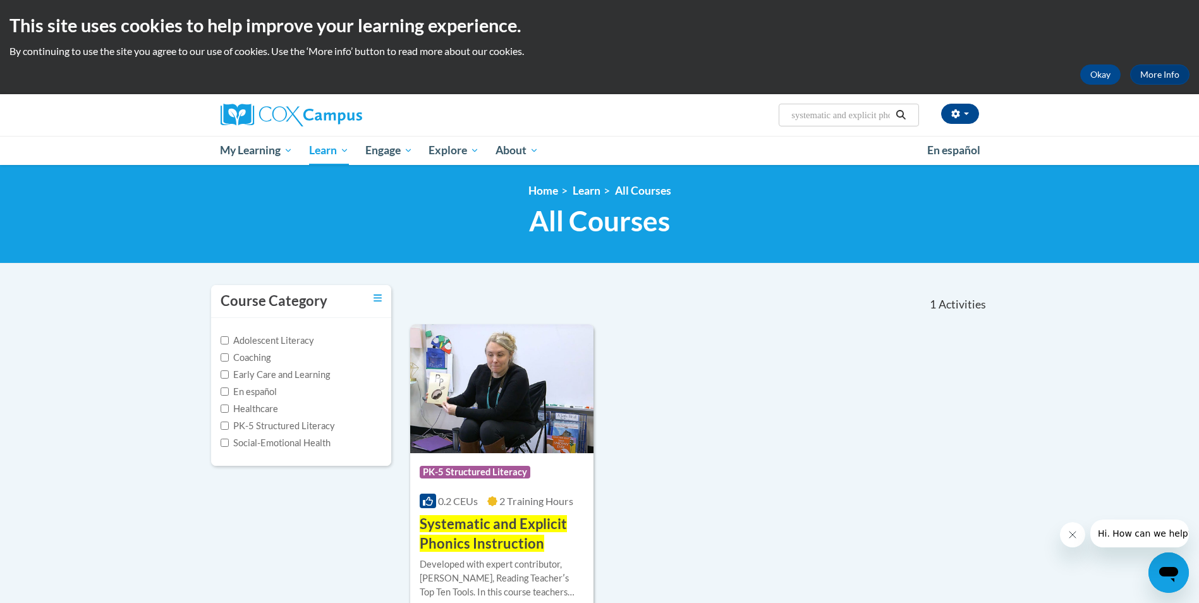
click at [323, 428] on label "PK-5 Structured Literacy" at bounding box center [278, 426] width 114 height 14
click at [229, 428] on input "PK-5 Structured Literacy" at bounding box center [225, 425] width 8 height 8
checkbox input "true"
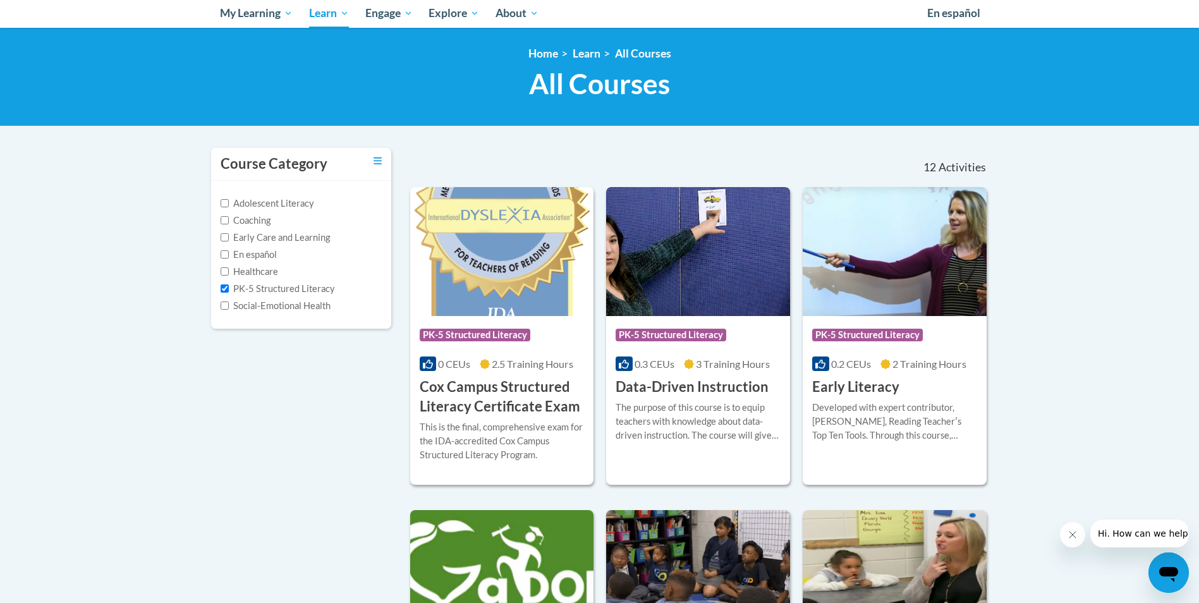
scroll to position [126, 0]
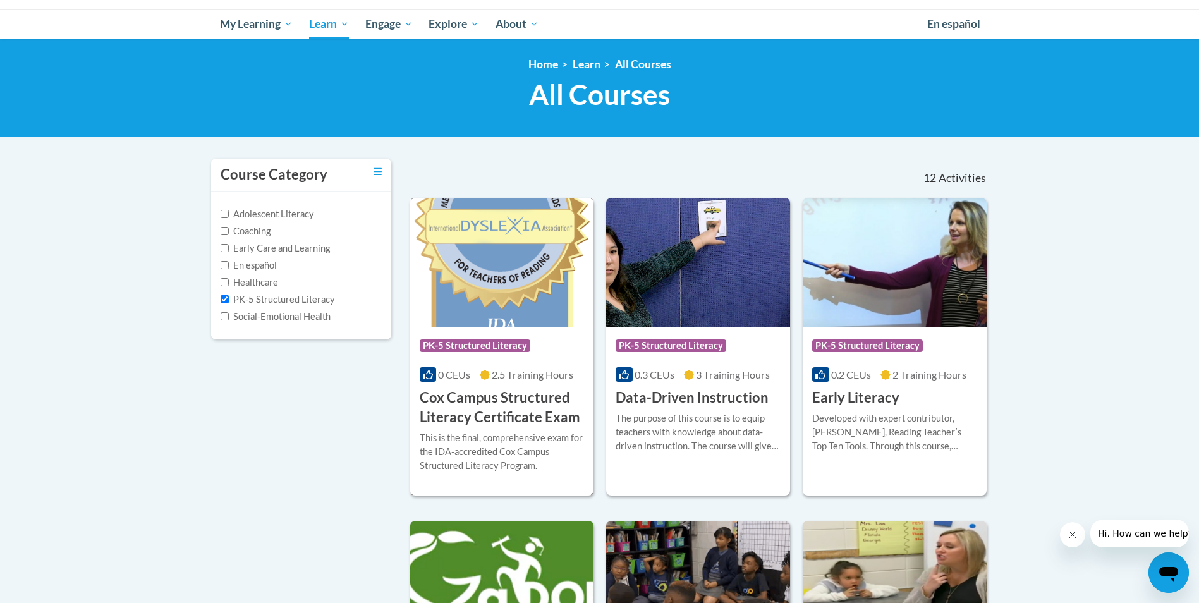
click at [523, 413] on h3 "Cox Campus Structured Literacy Certificate Exam" at bounding box center [502, 407] width 165 height 39
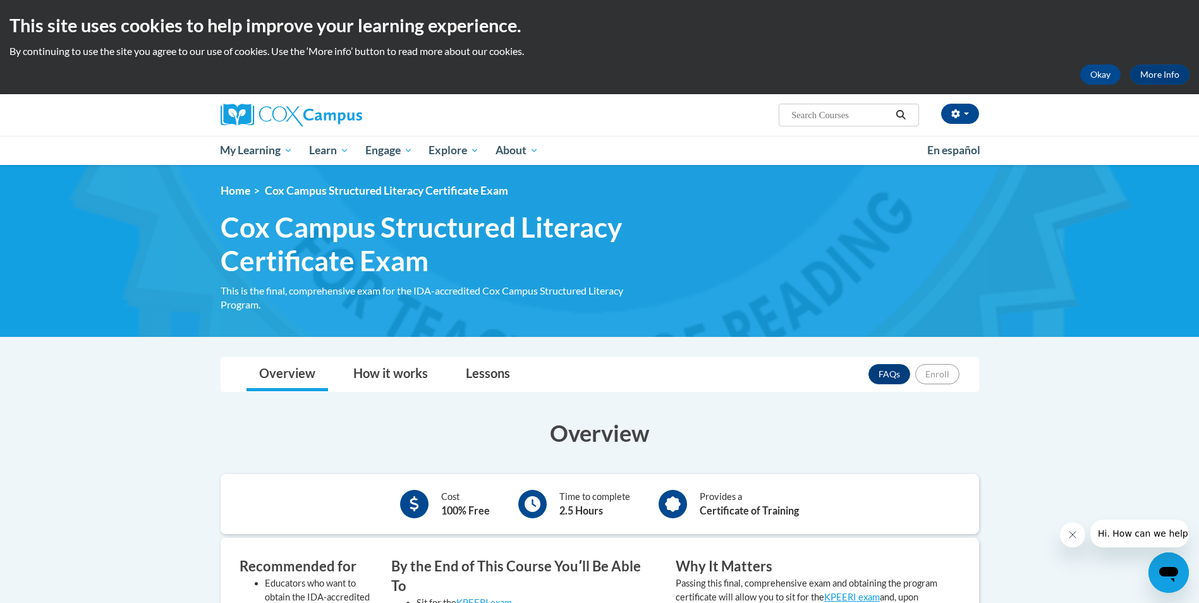
click at [815, 106] on span "Search Search..." at bounding box center [848, 115] width 140 height 23
click at [820, 113] on input "Search..." at bounding box center [840, 114] width 101 height 15
type input "phonics"
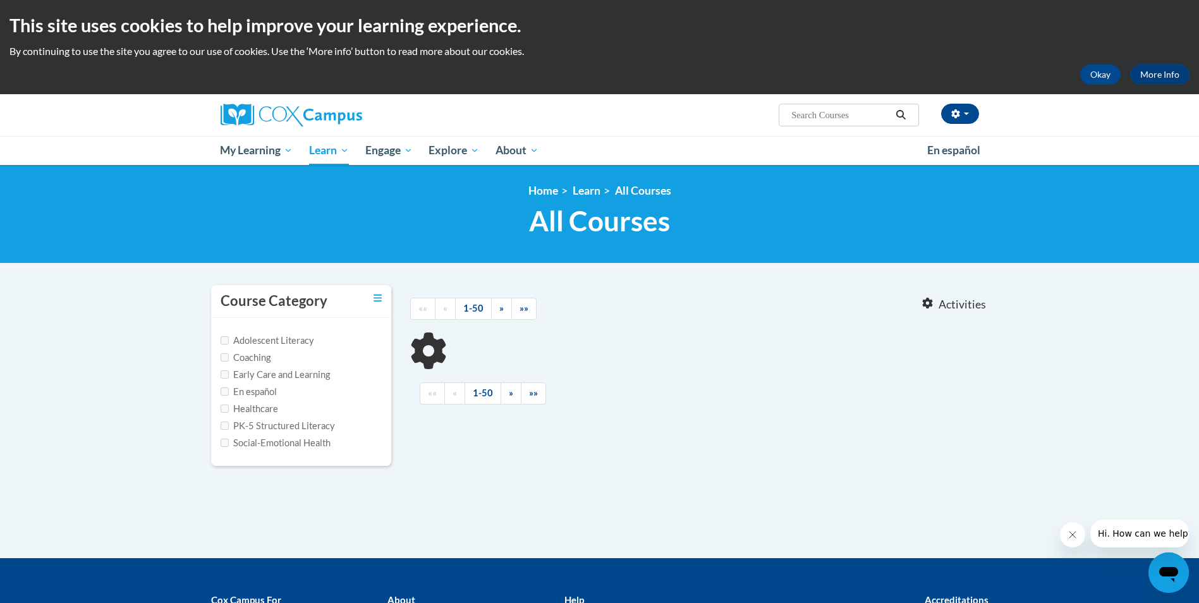
type input "phonics"
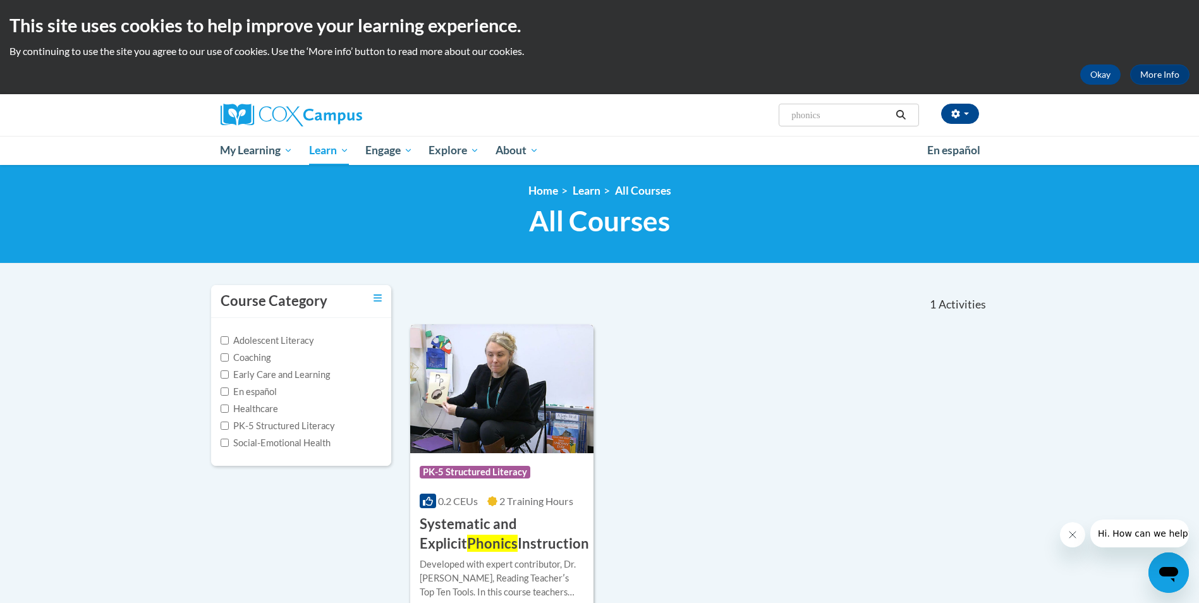
click at [511, 390] on img at bounding box center [502, 388] width 184 height 129
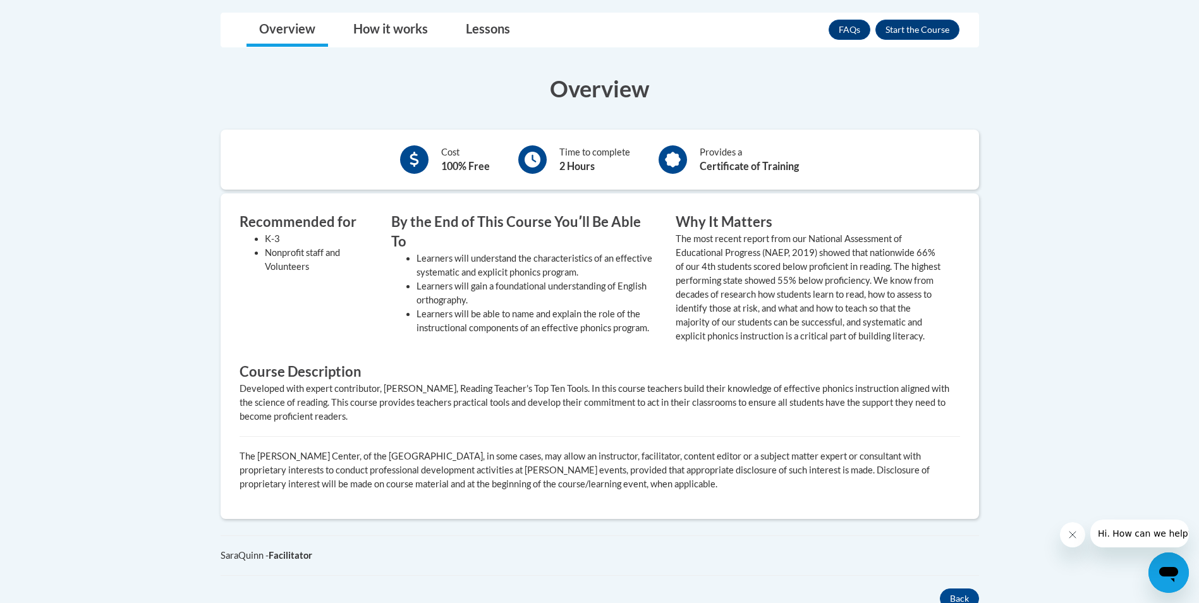
scroll to position [253, 0]
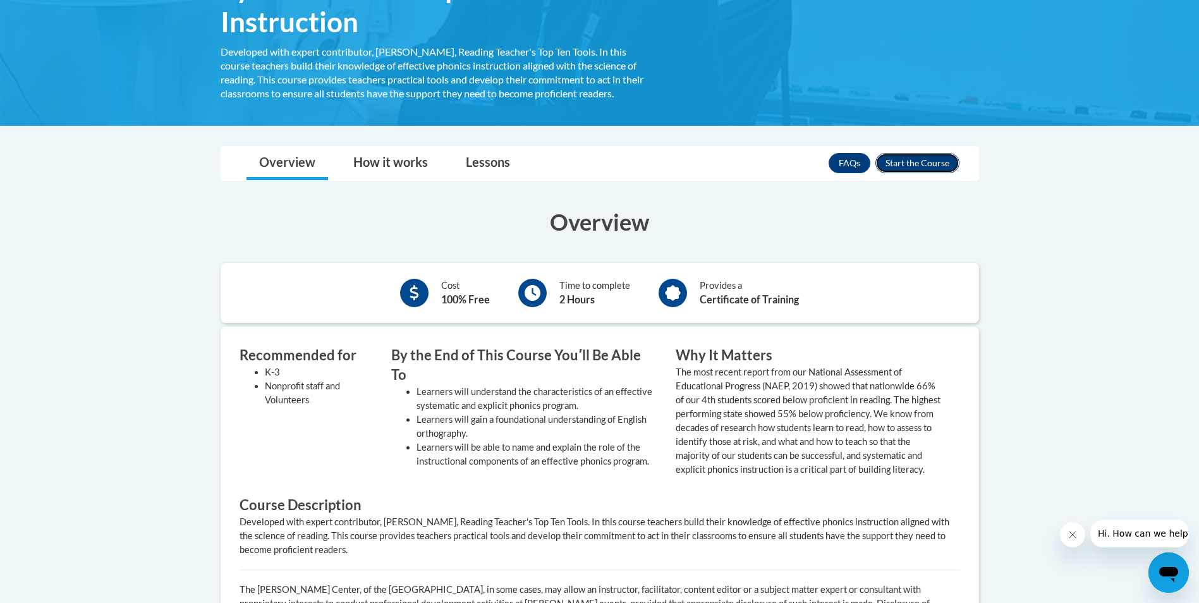
click at [916, 163] on button "Enroll" at bounding box center [917, 163] width 84 height 20
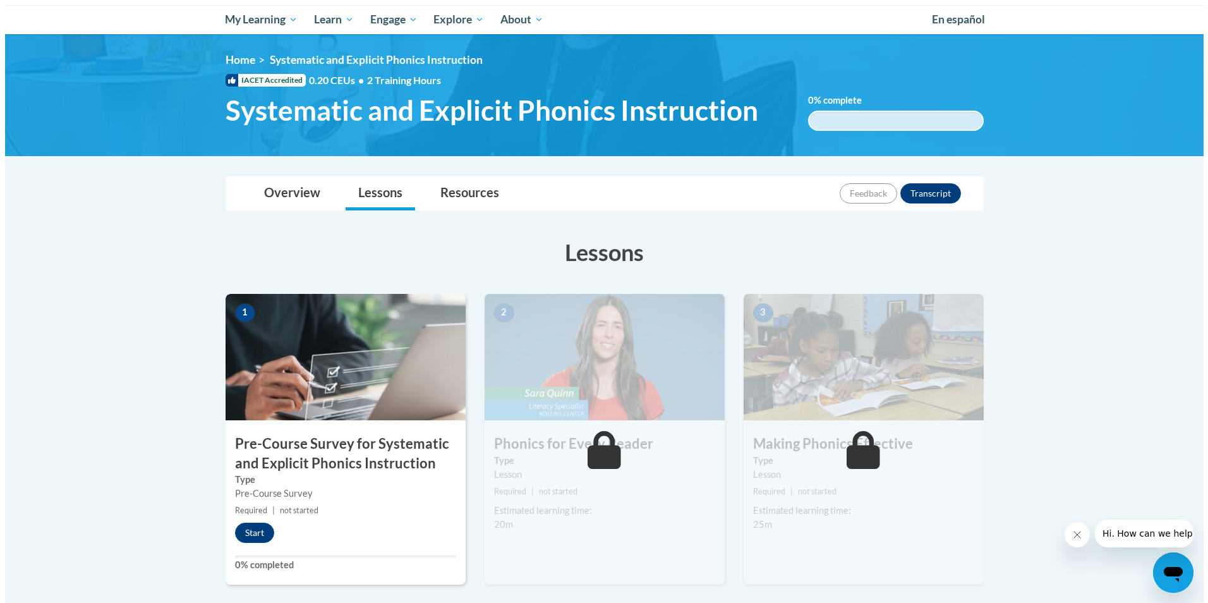
scroll to position [190, 0]
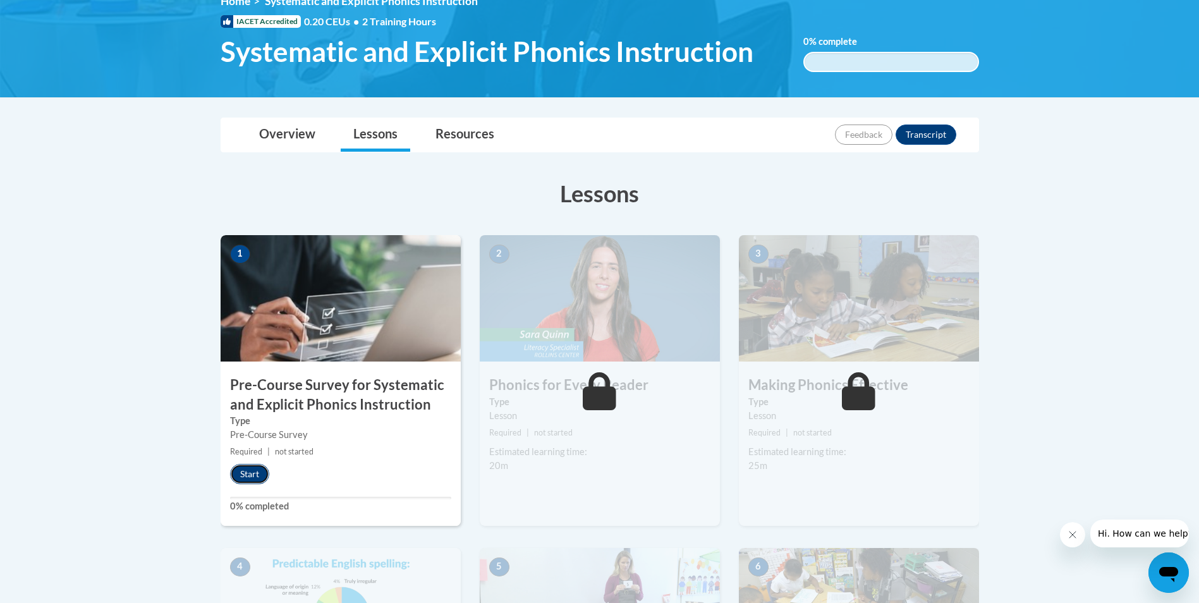
click at [248, 480] on button "Start" at bounding box center [249, 474] width 39 height 20
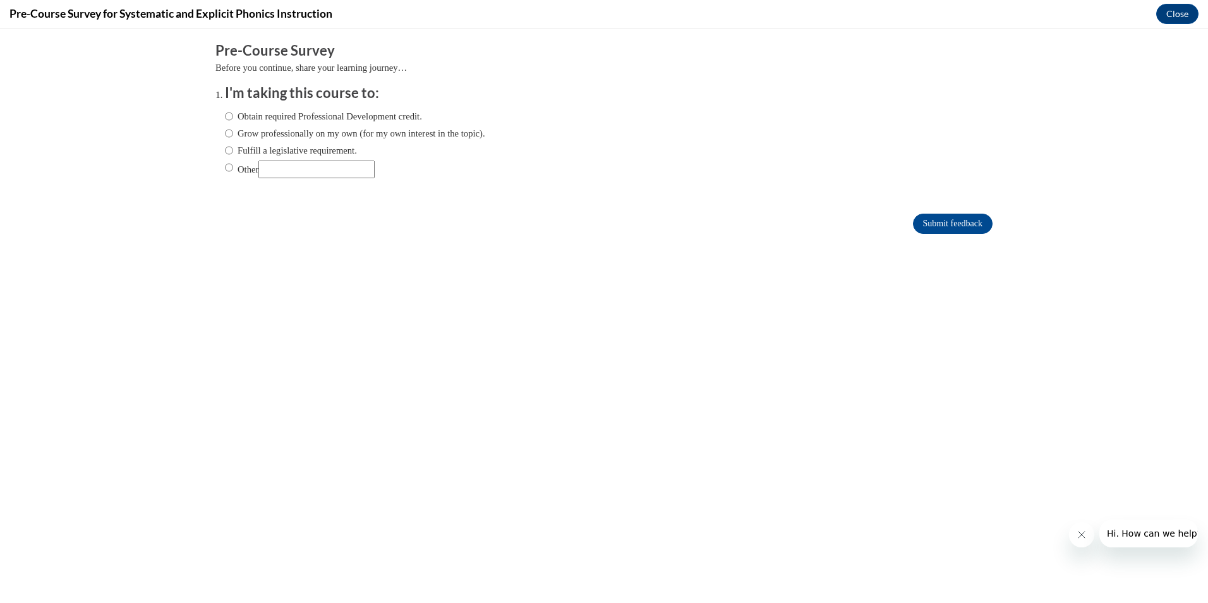
scroll to position [0, 0]
click at [351, 117] on label "Obtain required Professional Development credit." at bounding box center [323, 116] width 197 height 14
click at [233, 117] on input "Obtain required Professional Development credit." at bounding box center [229, 116] width 8 height 14
radio input "true"
click at [931, 216] on input "Submit feedback" at bounding box center [953, 224] width 80 height 20
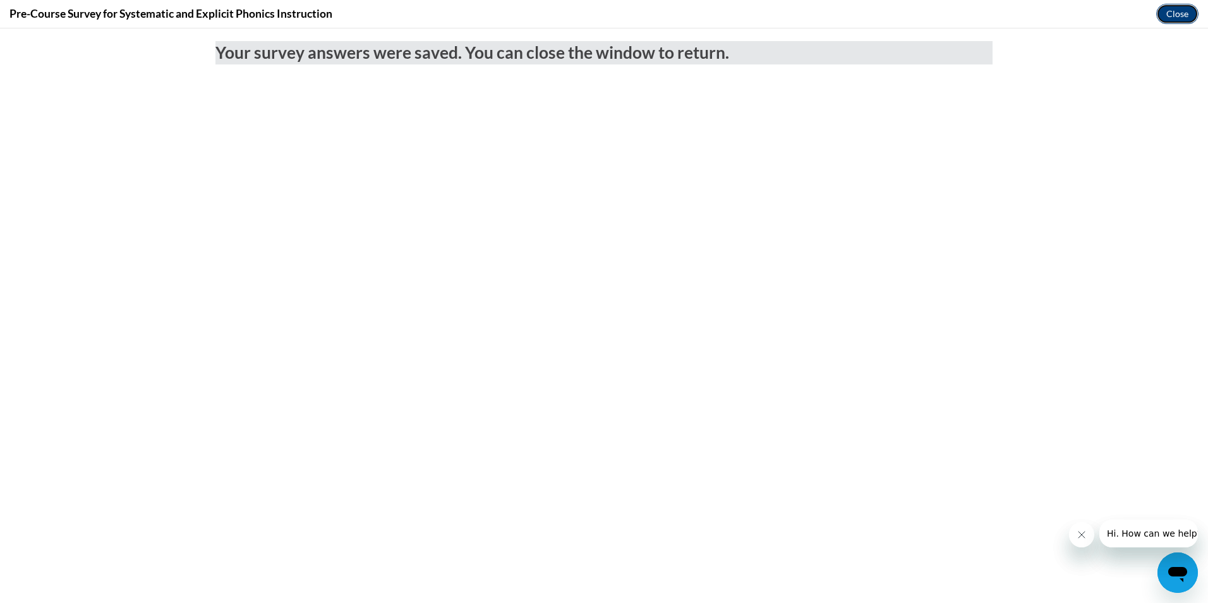
click at [1163, 15] on button "Close" at bounding box center [1177, 14] width 42 height 20
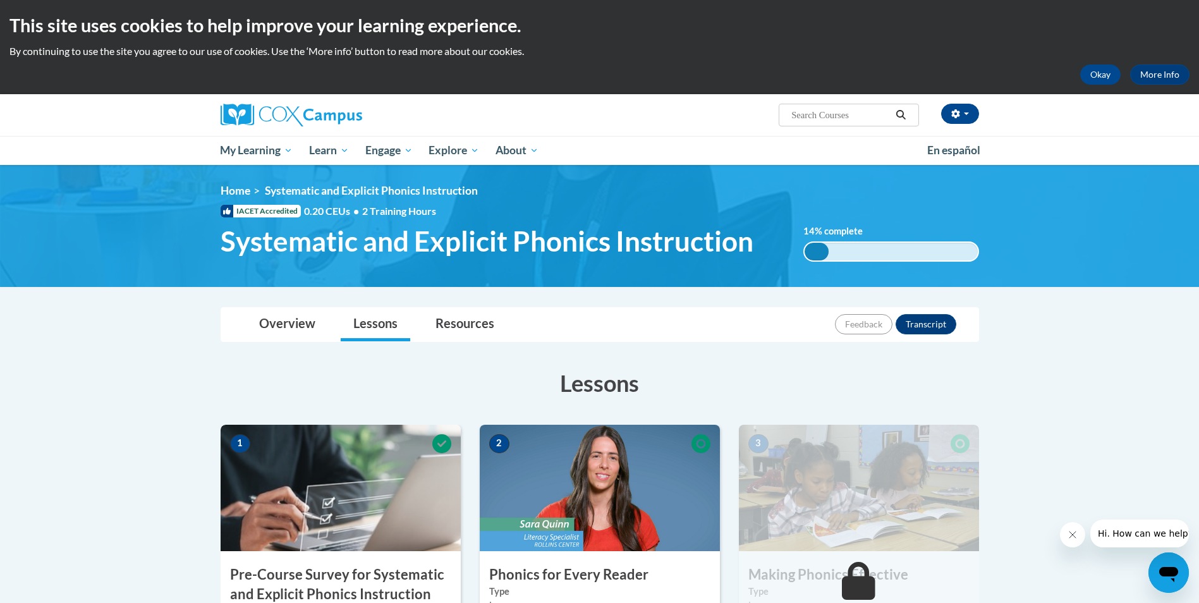
click at [858, 111] on input "Search..." at bounding box center [840, 114] width 101 height 15
type input "dyslexia"
click at [902, 119] on icon "Search" at bounding box center [900, 114] width 11 height 9
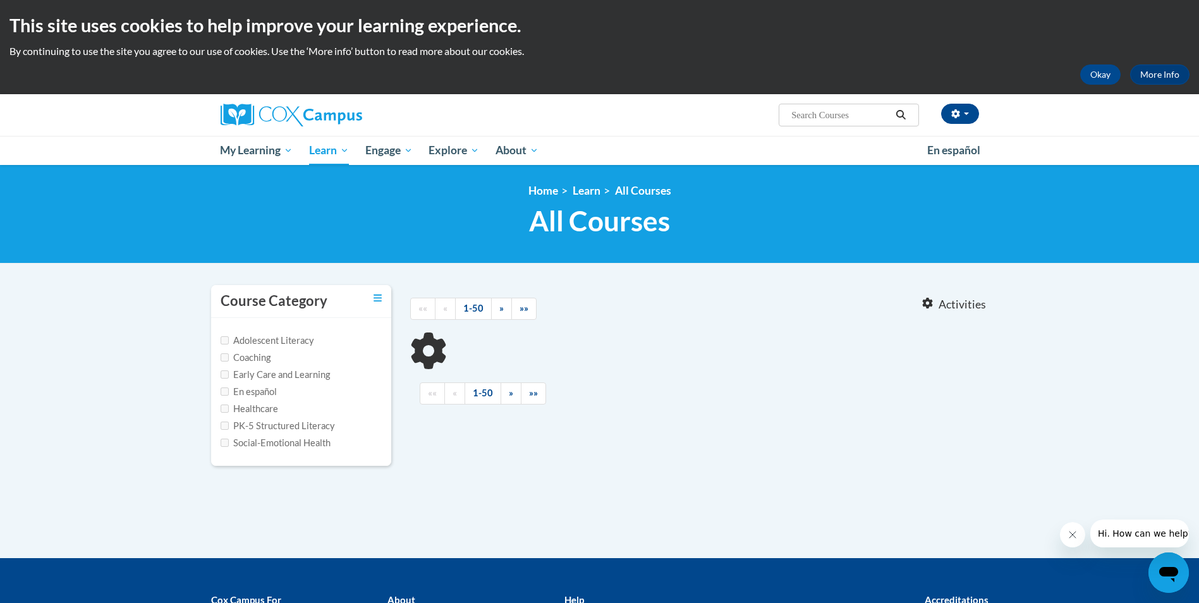
type input "[MEDICAL_DATA]"
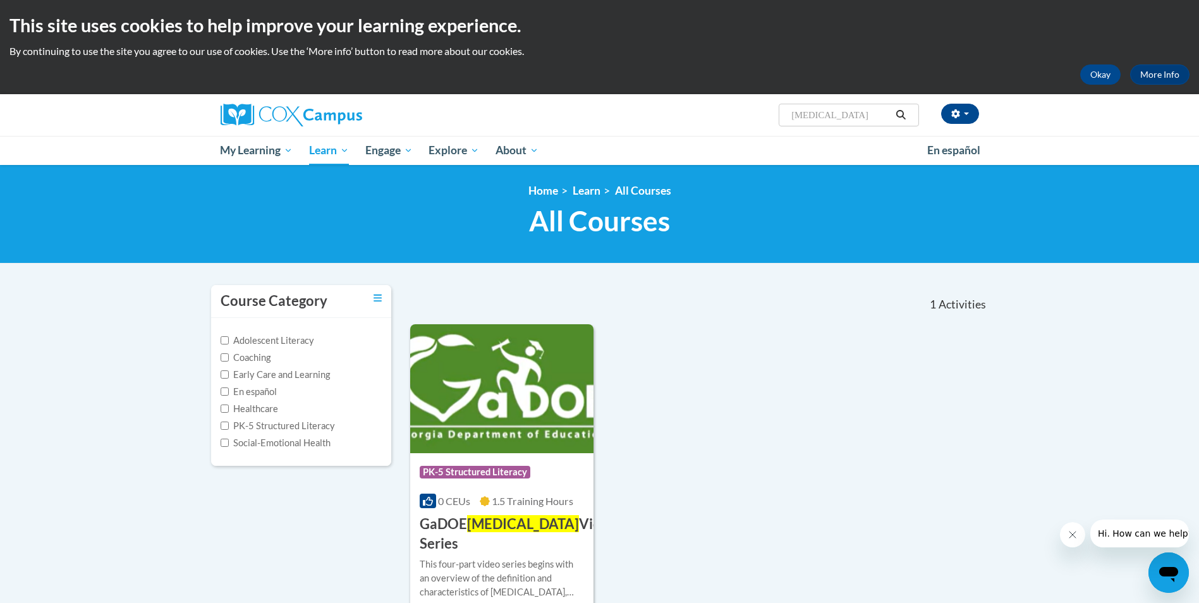
scroll to position [63, 0]
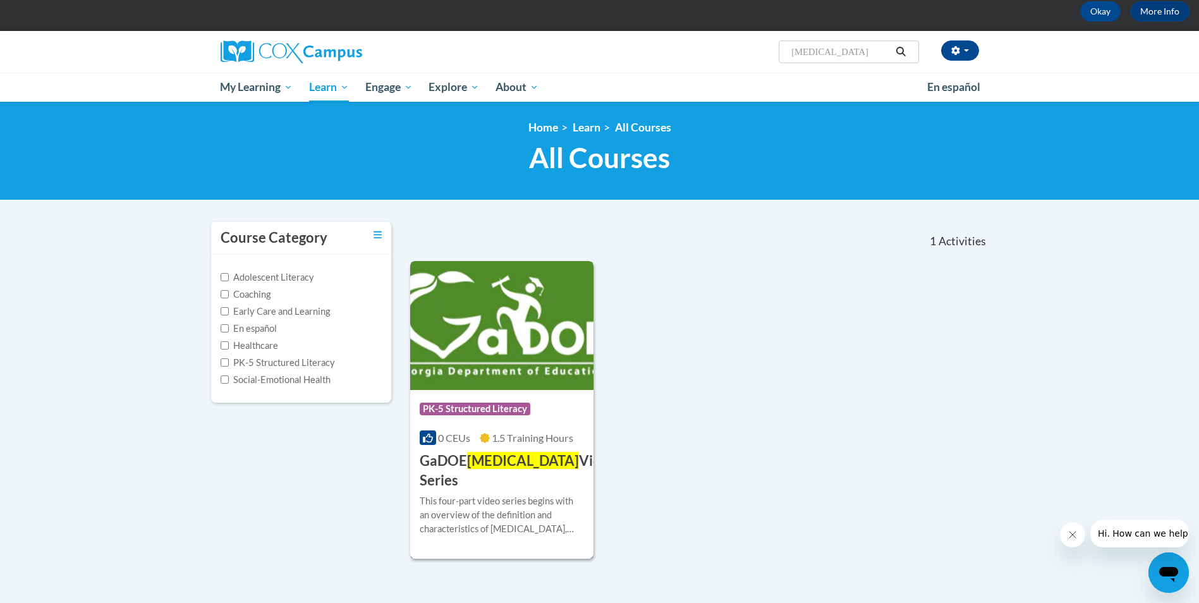
click at [518, 336] on img at bounding box center [502, 325] width 184 height 129
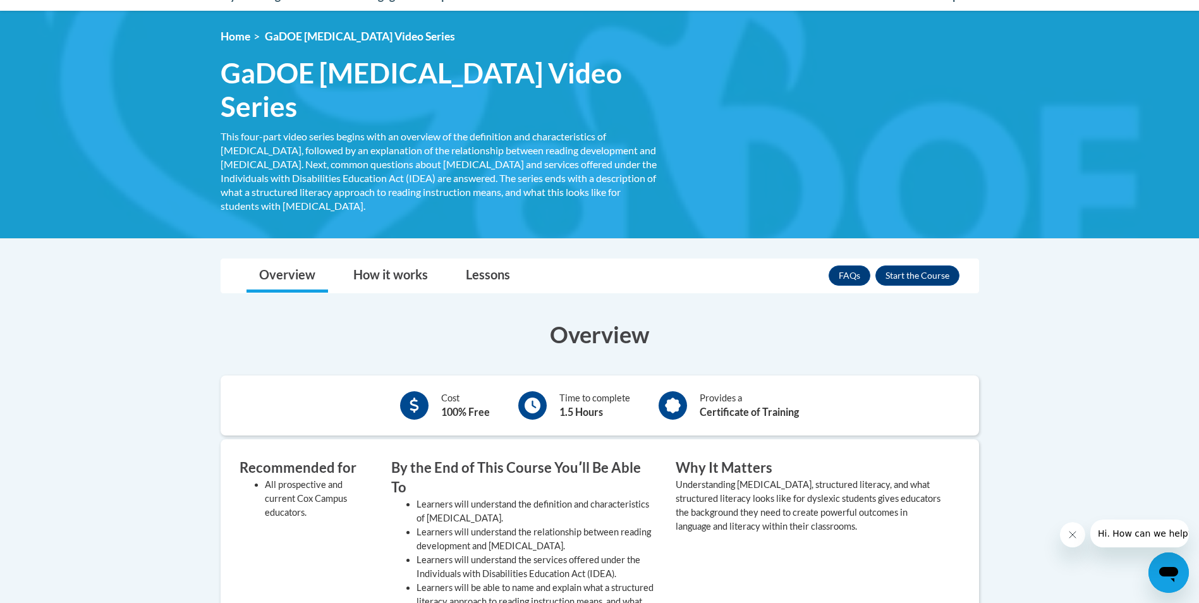
scroll to position [148, 0]
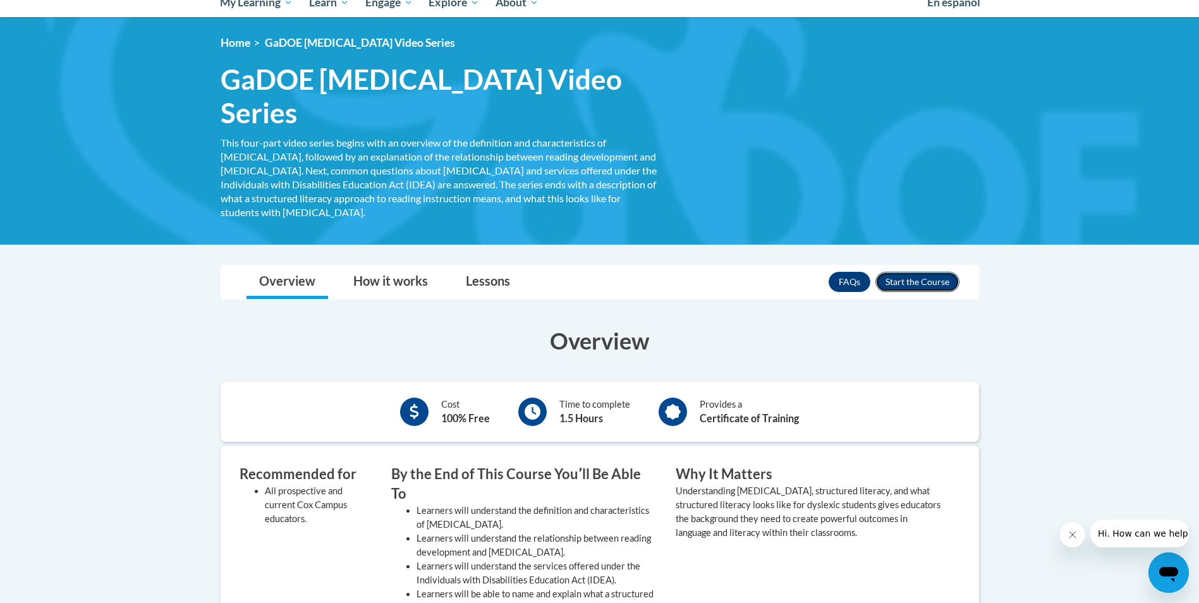
click at [915, 272] on button "Enroll" at bounding box center [917, 282] width 84 height 20
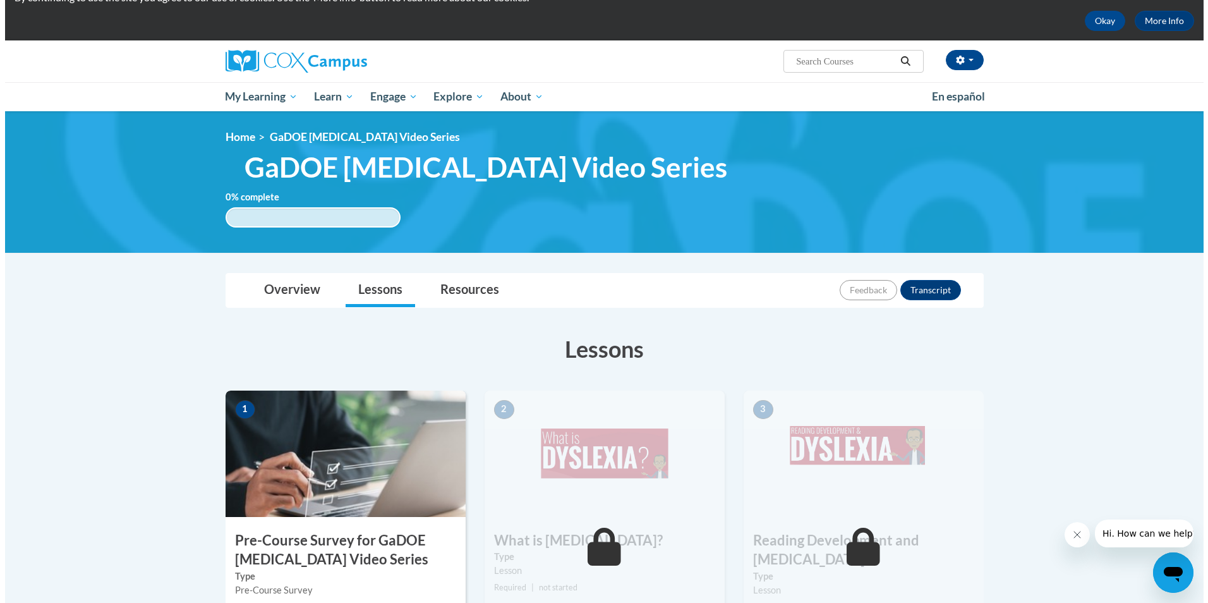
scroll to position [190, 0]
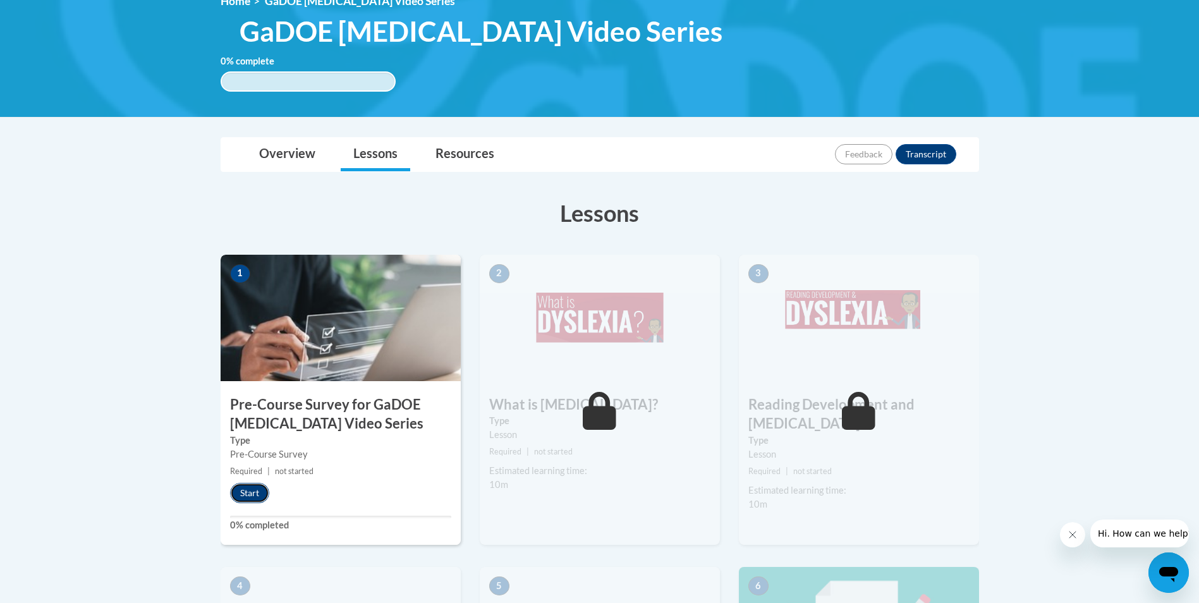
click at [248, 490] on button "Start" at bounding box center [249, 493] width 39 height 20
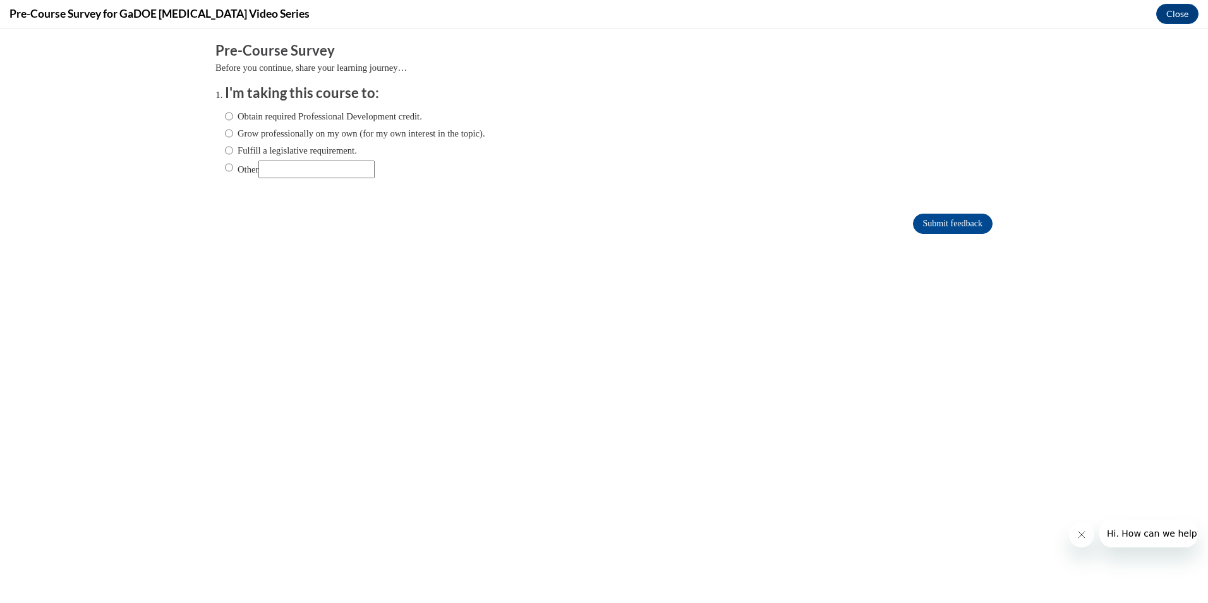
scroll to position [0, 0]
click at [288, 111] on label "Obtain required Professional Development credit." at bounding box center [323, 116] width 197 height 14
click at [233, 111] on input "Obtain required Professional Development credit." at bounding box center [229, 116] width 8 height 14
radio input "true"
click at [962, 225] on input "Submit feedback" at bounding box center [953, 224] width 80 height 20
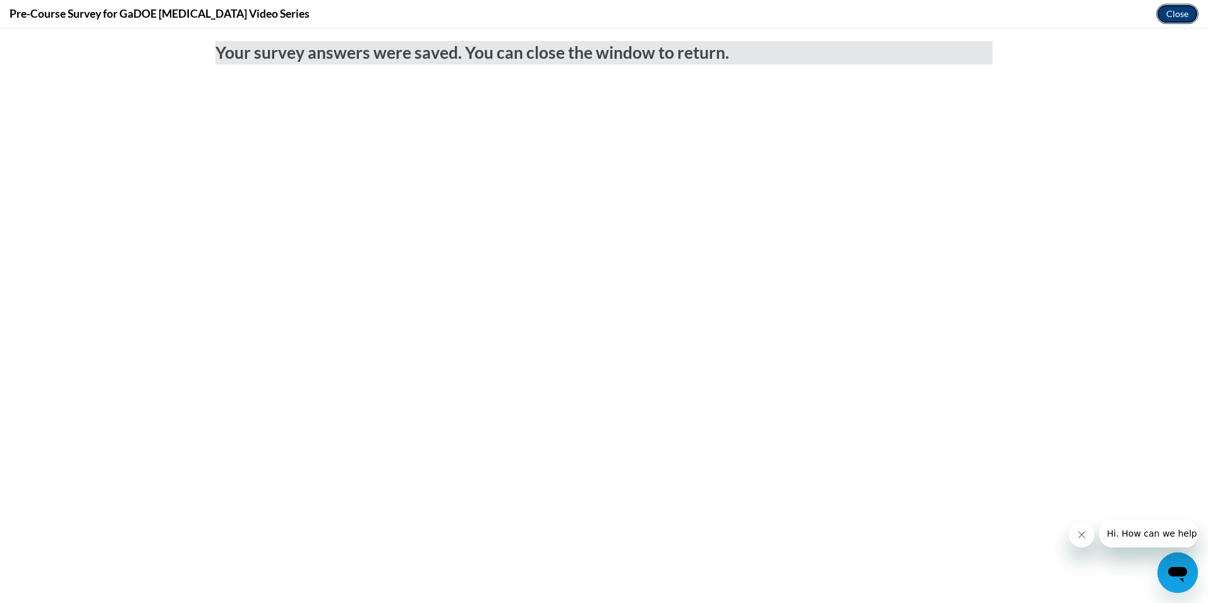
click at [1177, 18] on button "Close" at bounding box center [1177, 14] width 42 height 20
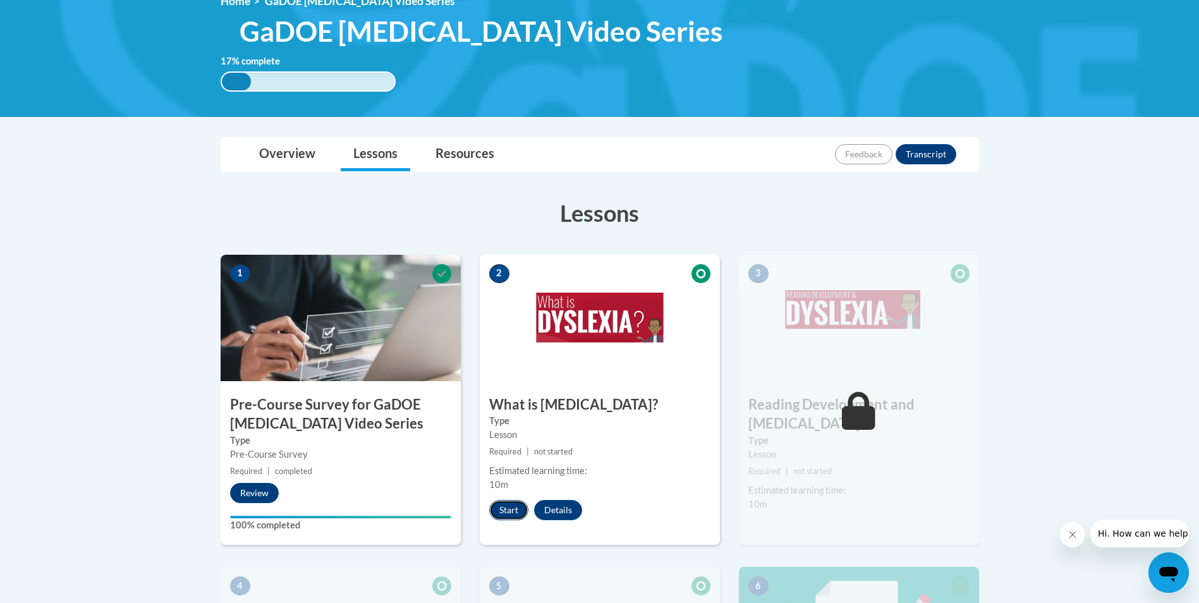
click at [511, 512] on button "Start" at bounding box center [508, 510] width 39 height 20
